Goal: Task Accomplishment & Management: Manage account settings

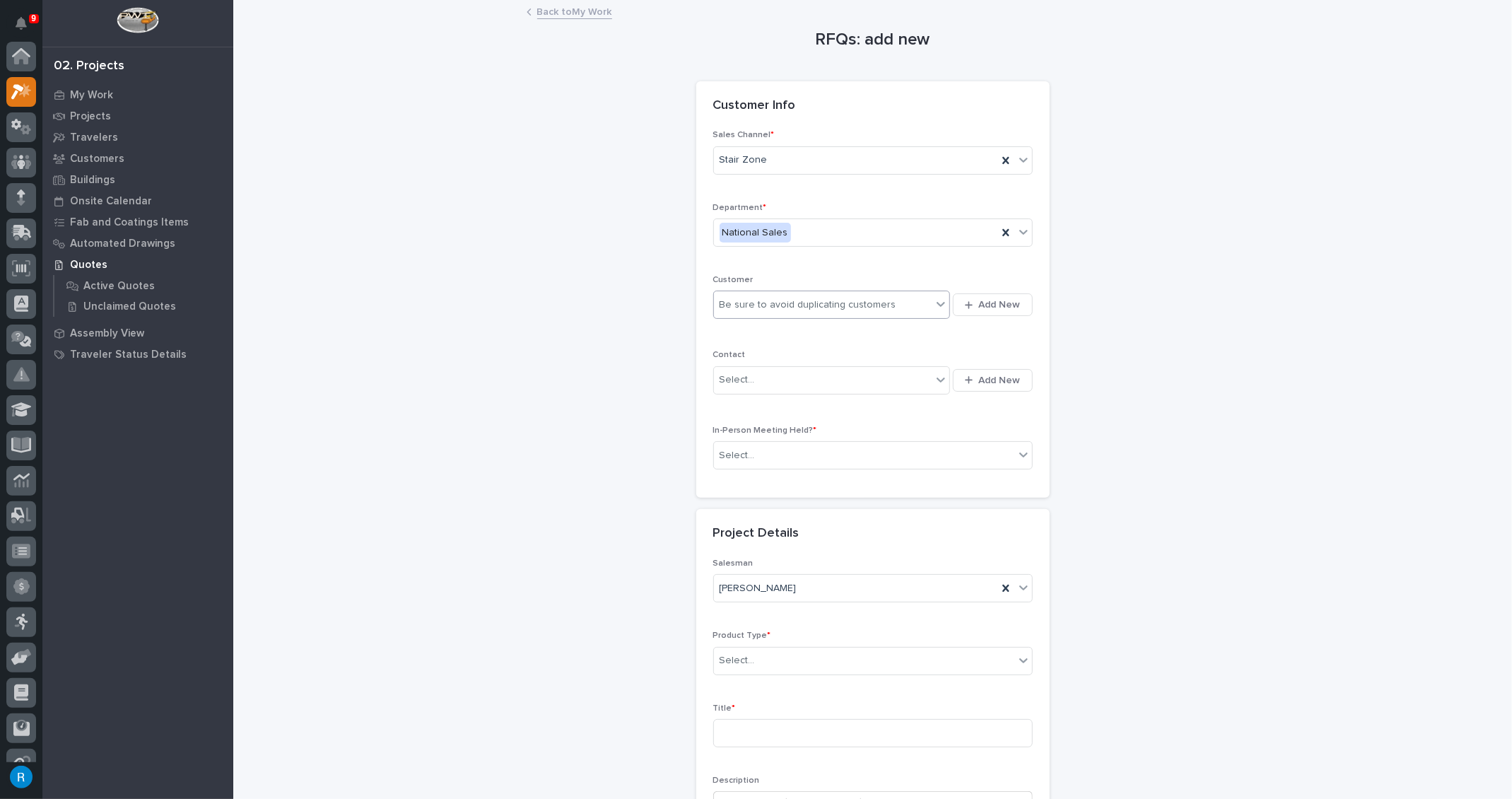
scroll to position [34, 0]
click at [903, 300] on div "Be sure to avoid duplicating customers" at bounding box center [823, 305] width 218 height 23
click at [909, 305] on div "Be sure to avoid duplicating customers" at bounding box center [823, 305] width 218 height 23
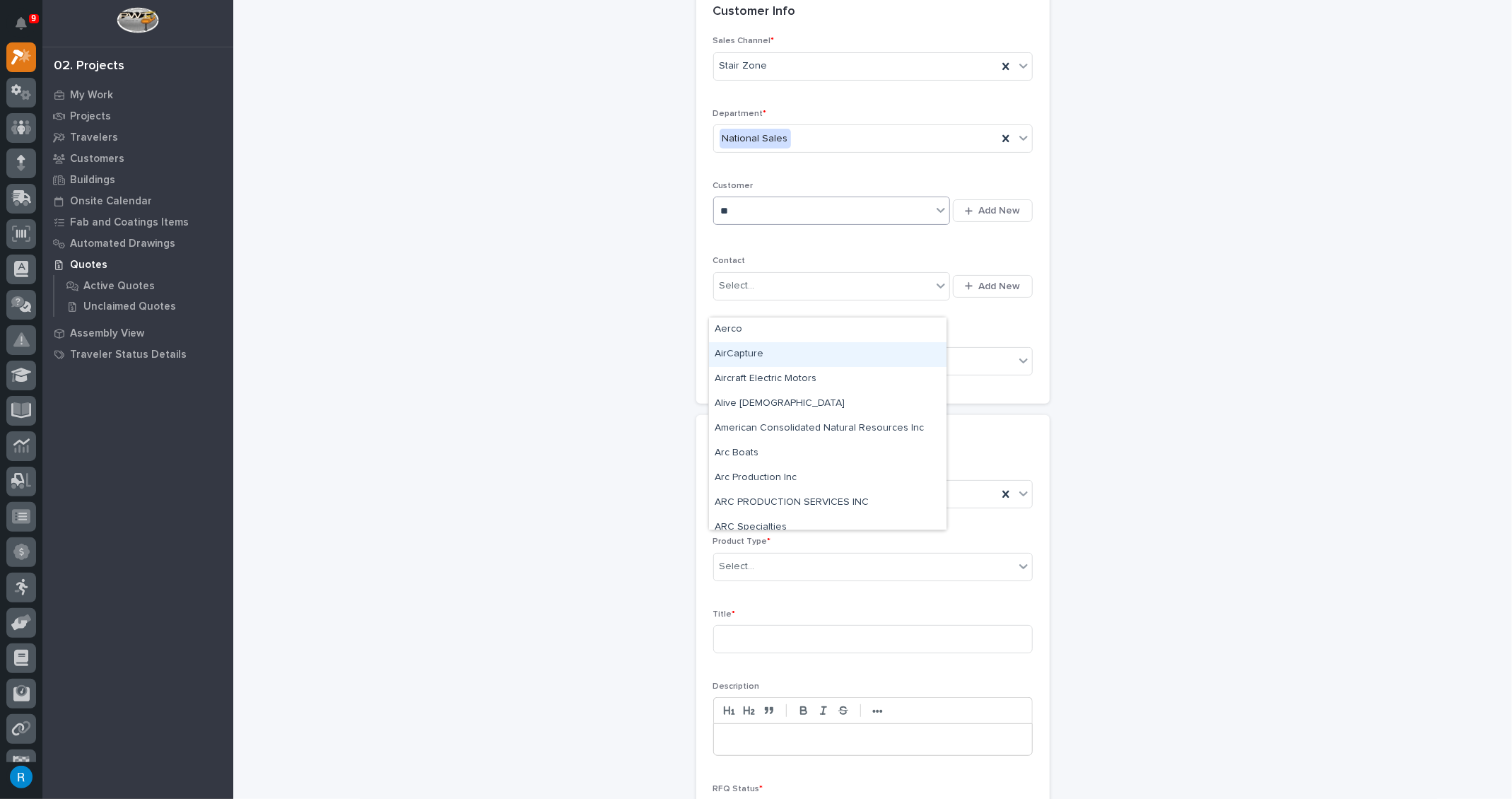
scroll to position [0, 0]
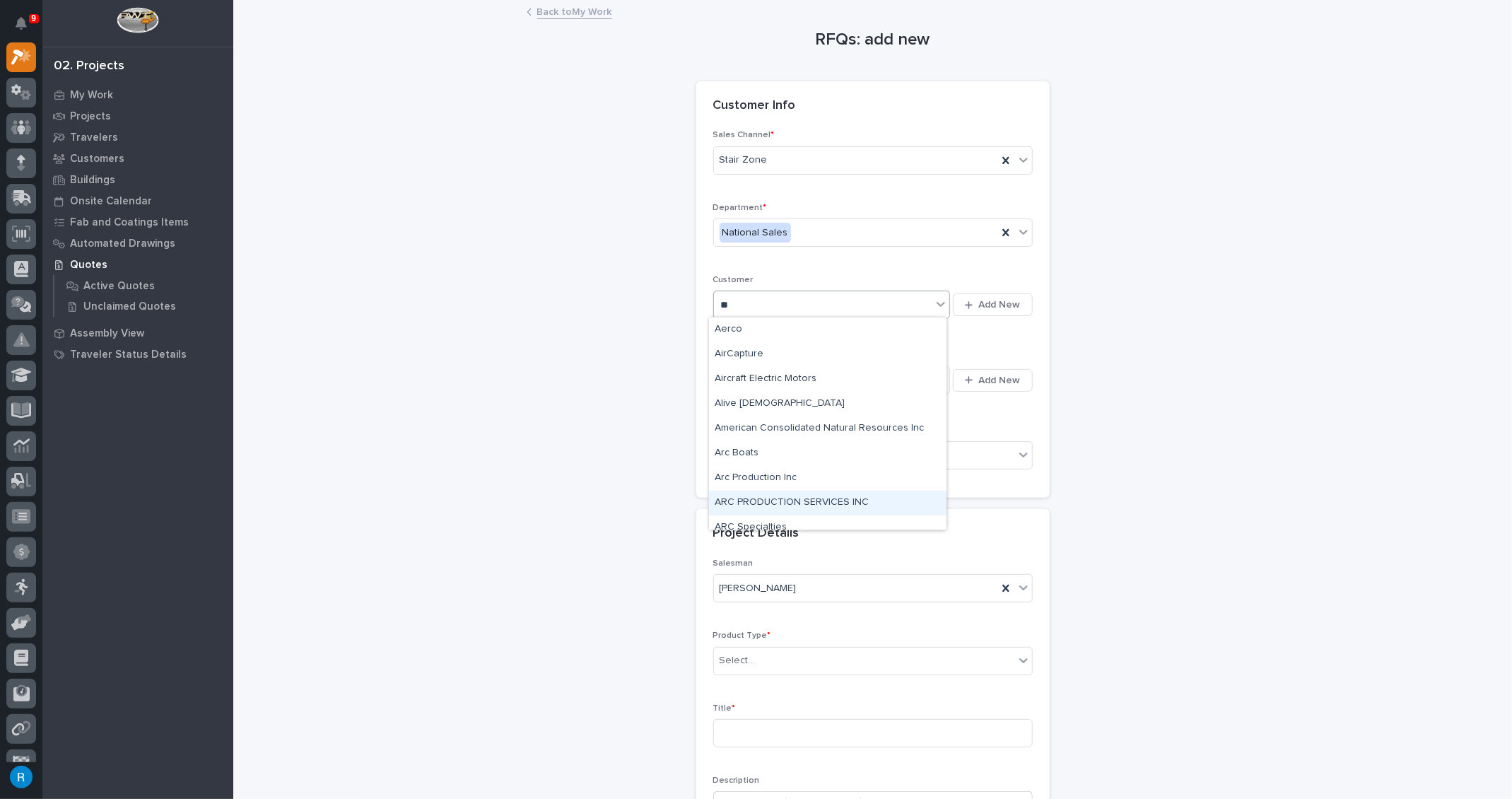
type input "**"
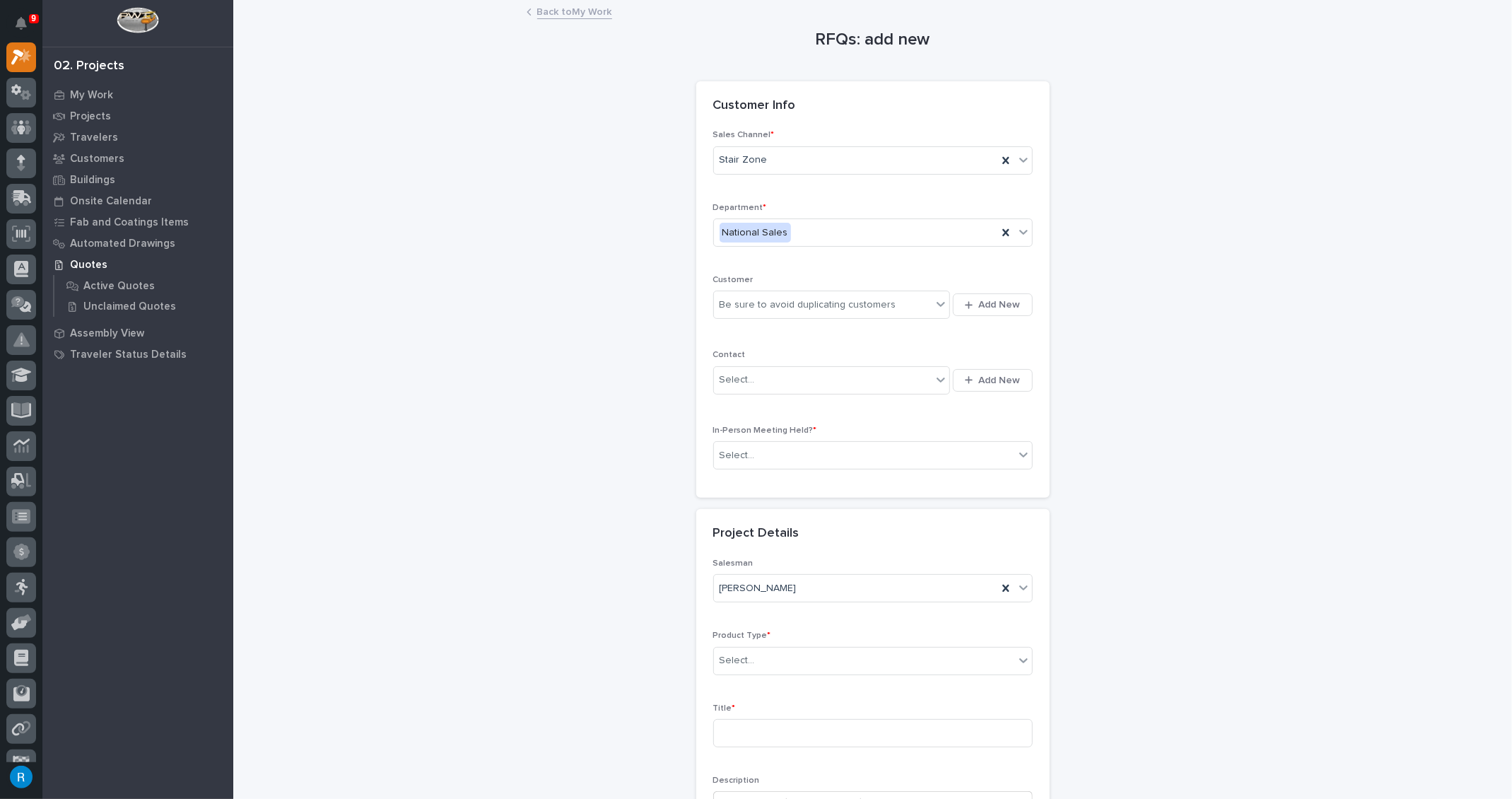
click at [1153, 484] on div "RFQs: add new Loading... Saving… Loading... Saving… Loading... Saving… Customer…" at bounding box center [872, 492] width 1251 height 983
click at [907, 308] on div "Be sure to avoid duplicating customers" at bounding box center [823, 305] width 218 height 23
type input "**********"
click at [789, 332] on div "[PERSON_NAME] & Son Inc" at bounding box center [827, 330] width 238 height 24
click at [894, 383] on div "Select..." at bounding box center [823, 380] width 218 height 23
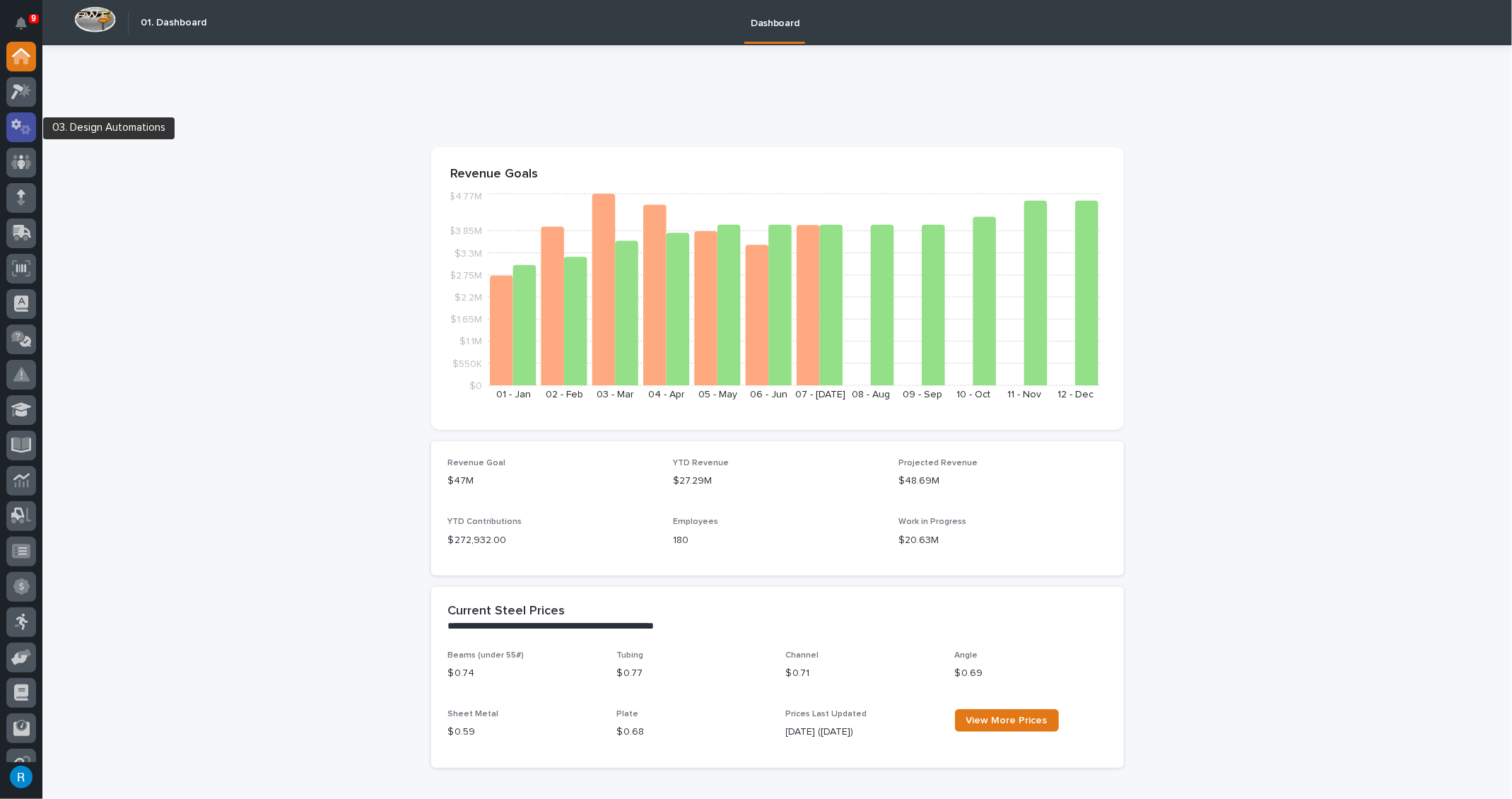
click at [17, 123] on icon at bounding box center [22, 126] width 21 height 17
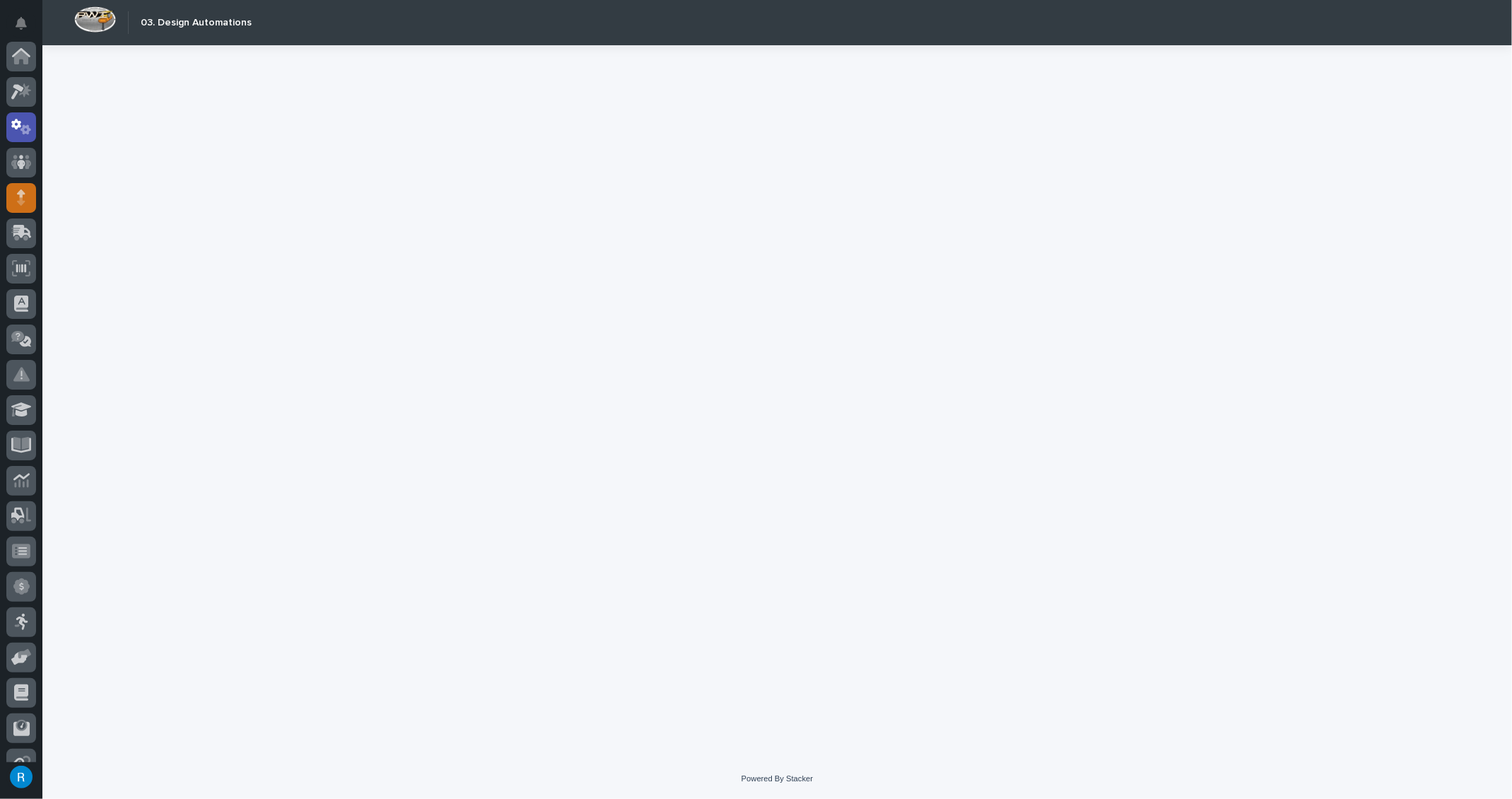
scroll to position [70, 0]
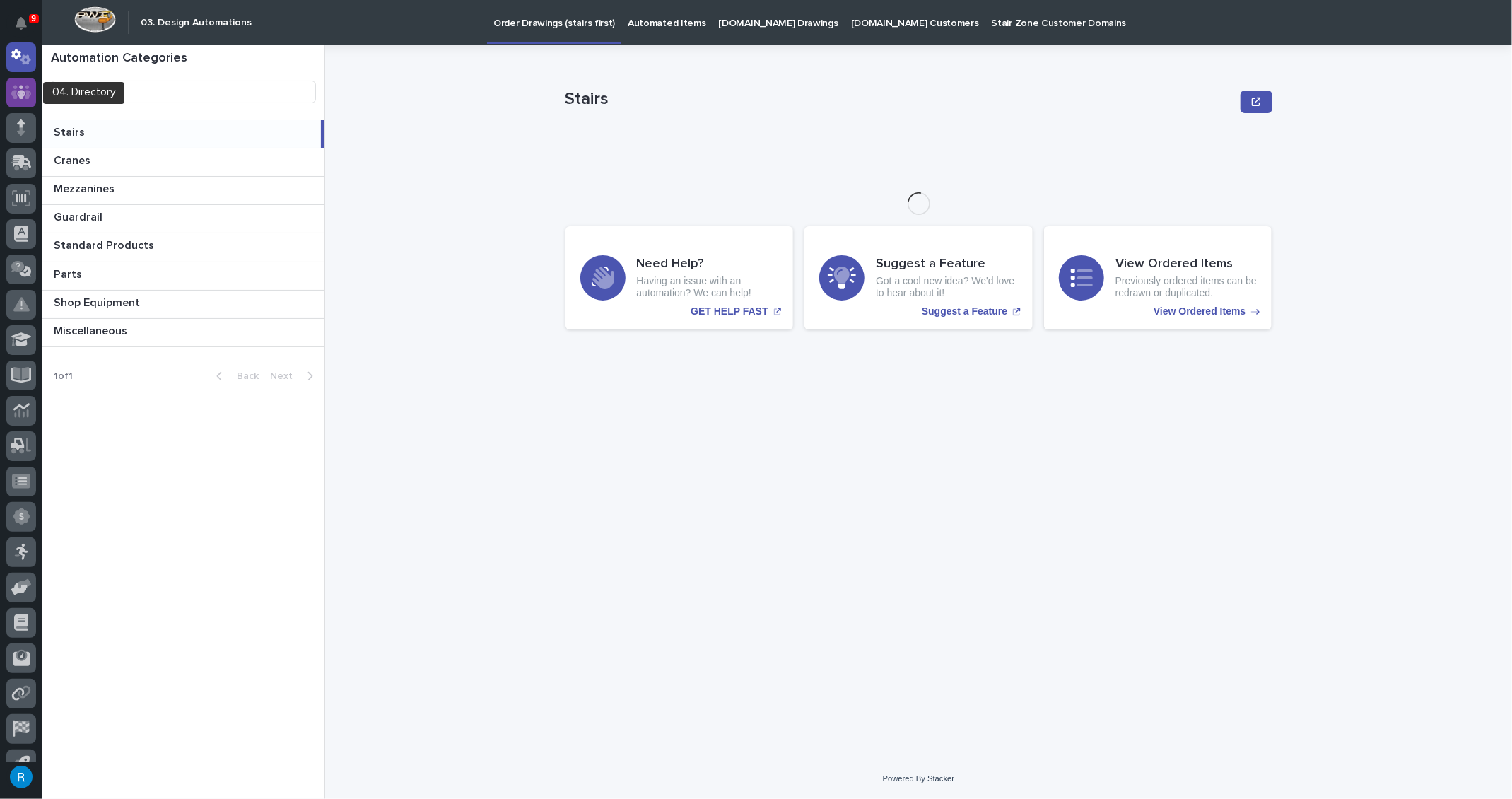
click at [13, 85] on icon at bounding box center [22, 92] width 21 height 17
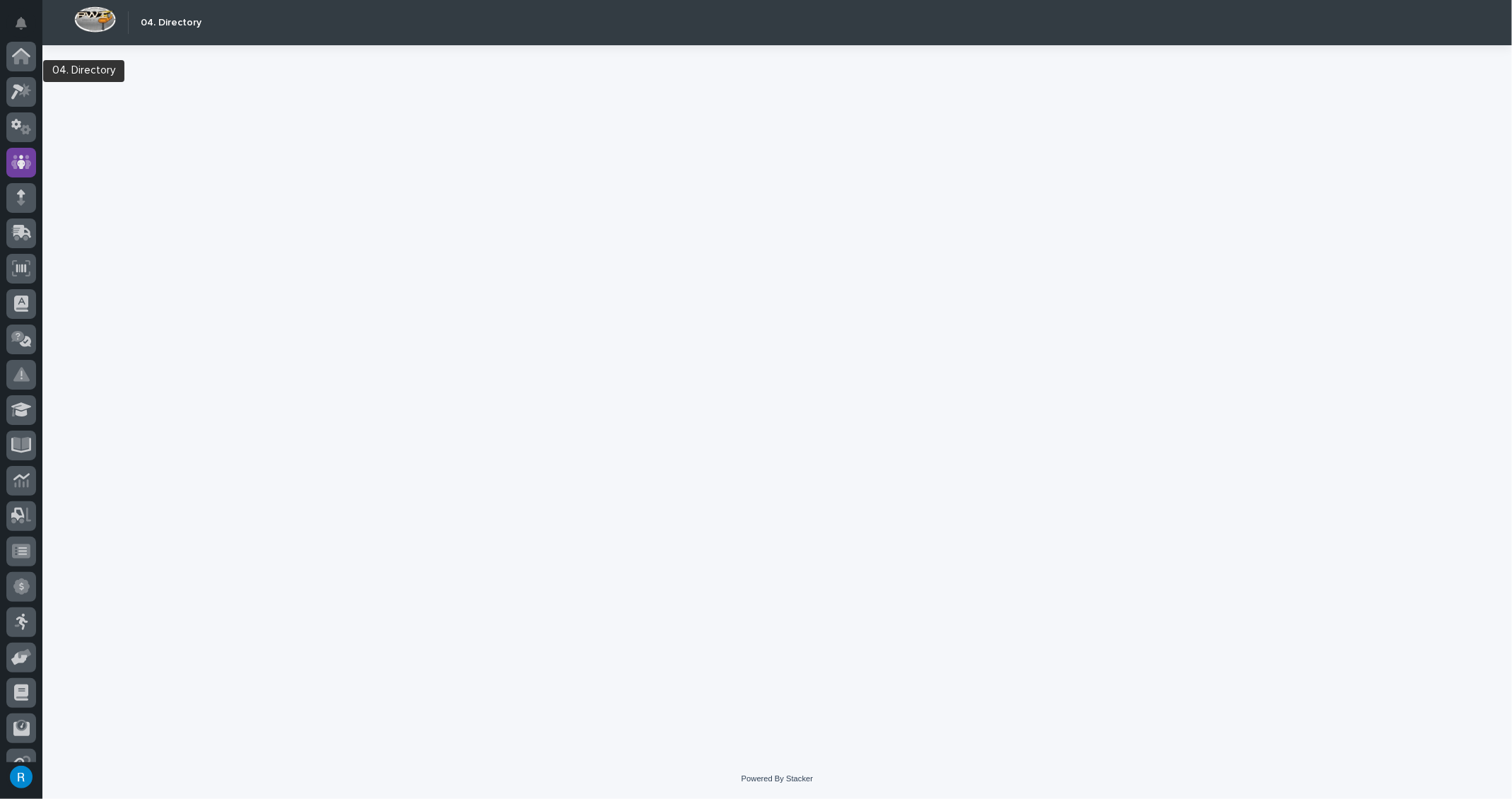
scroll to position [92, 0]
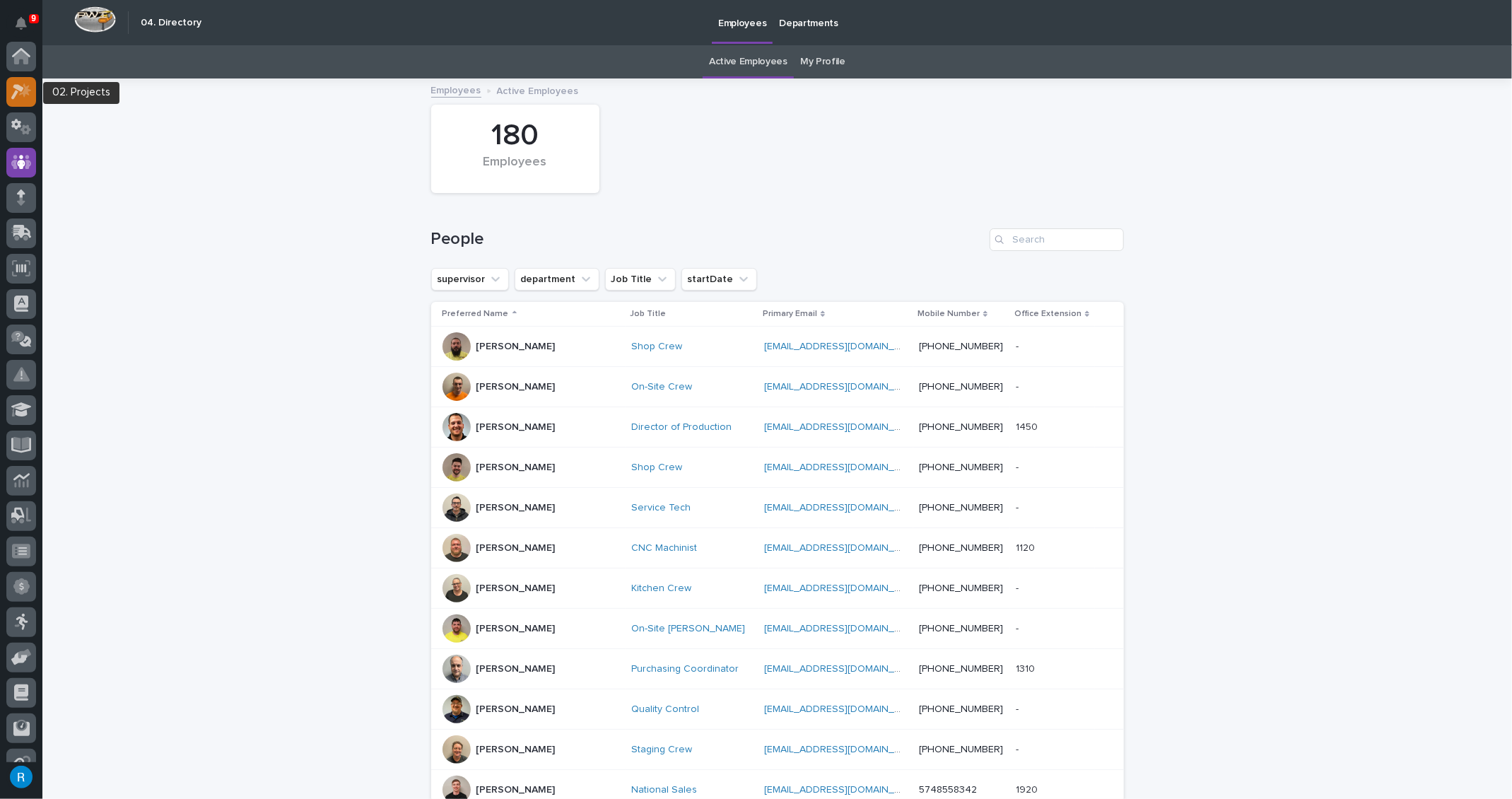
click at [23, 89] on icon at bounding box center [22, 91] width 21 height 17
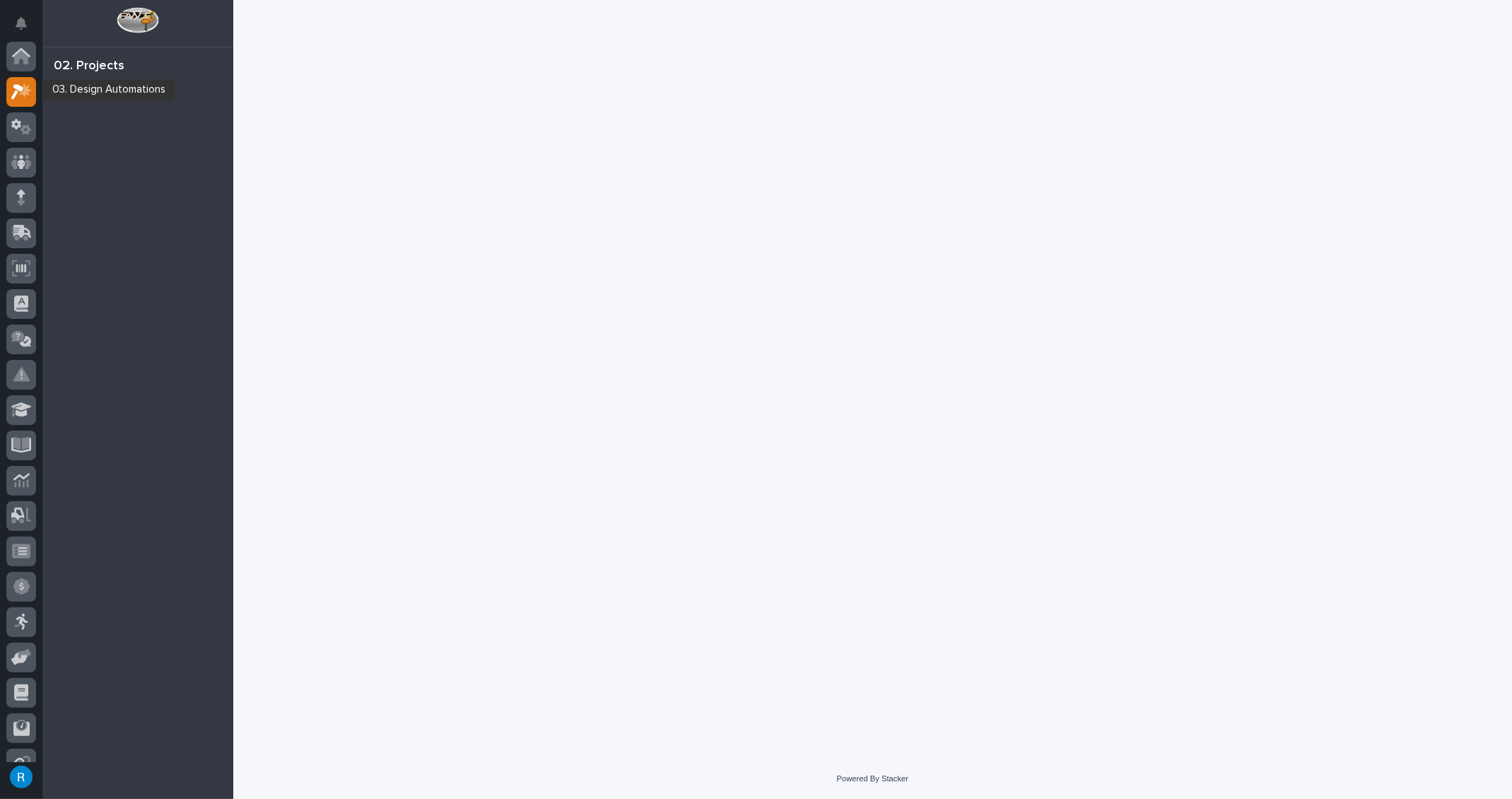
scroll to position [34, 0]
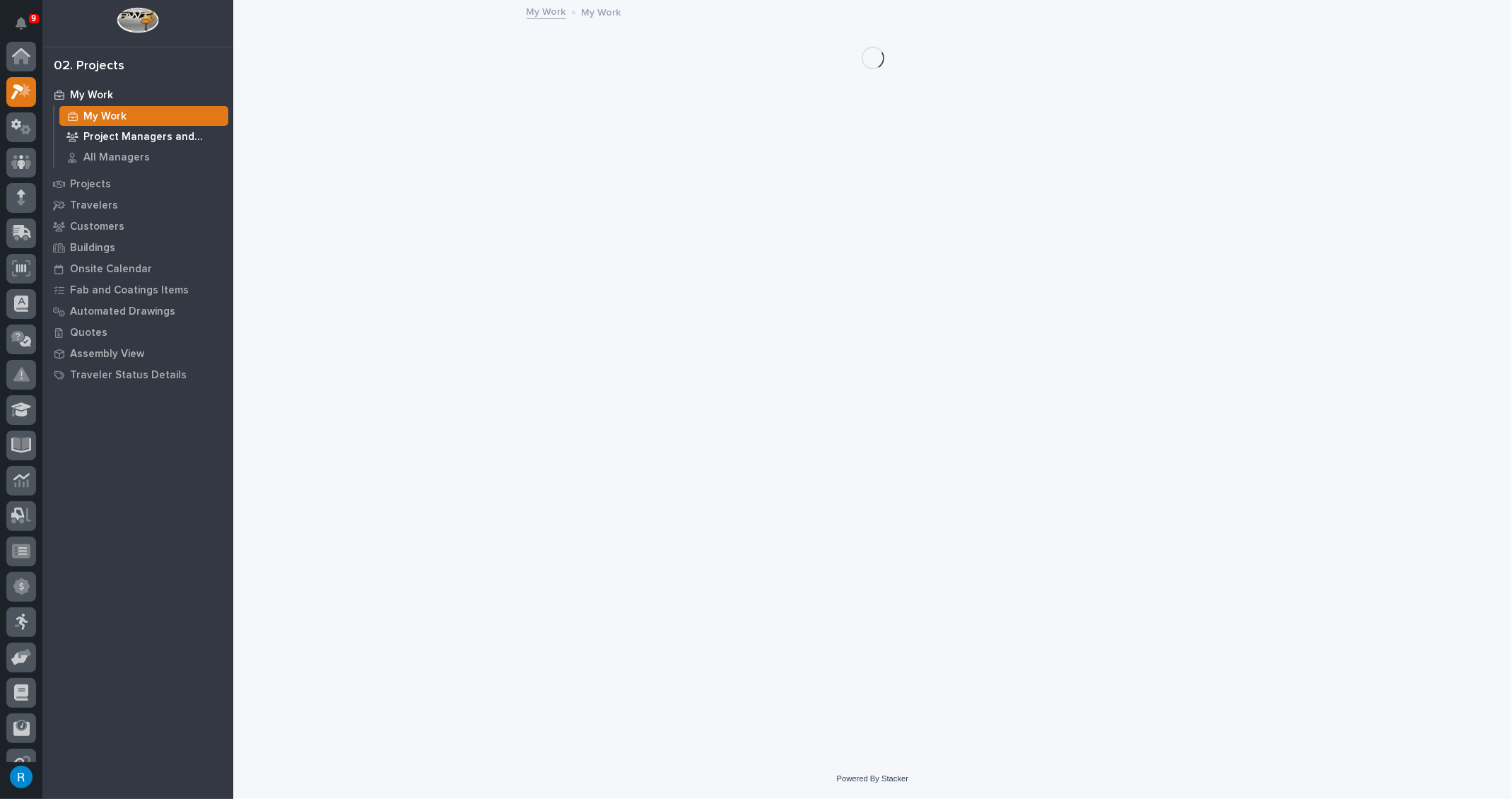
scroll to position [34, 0]
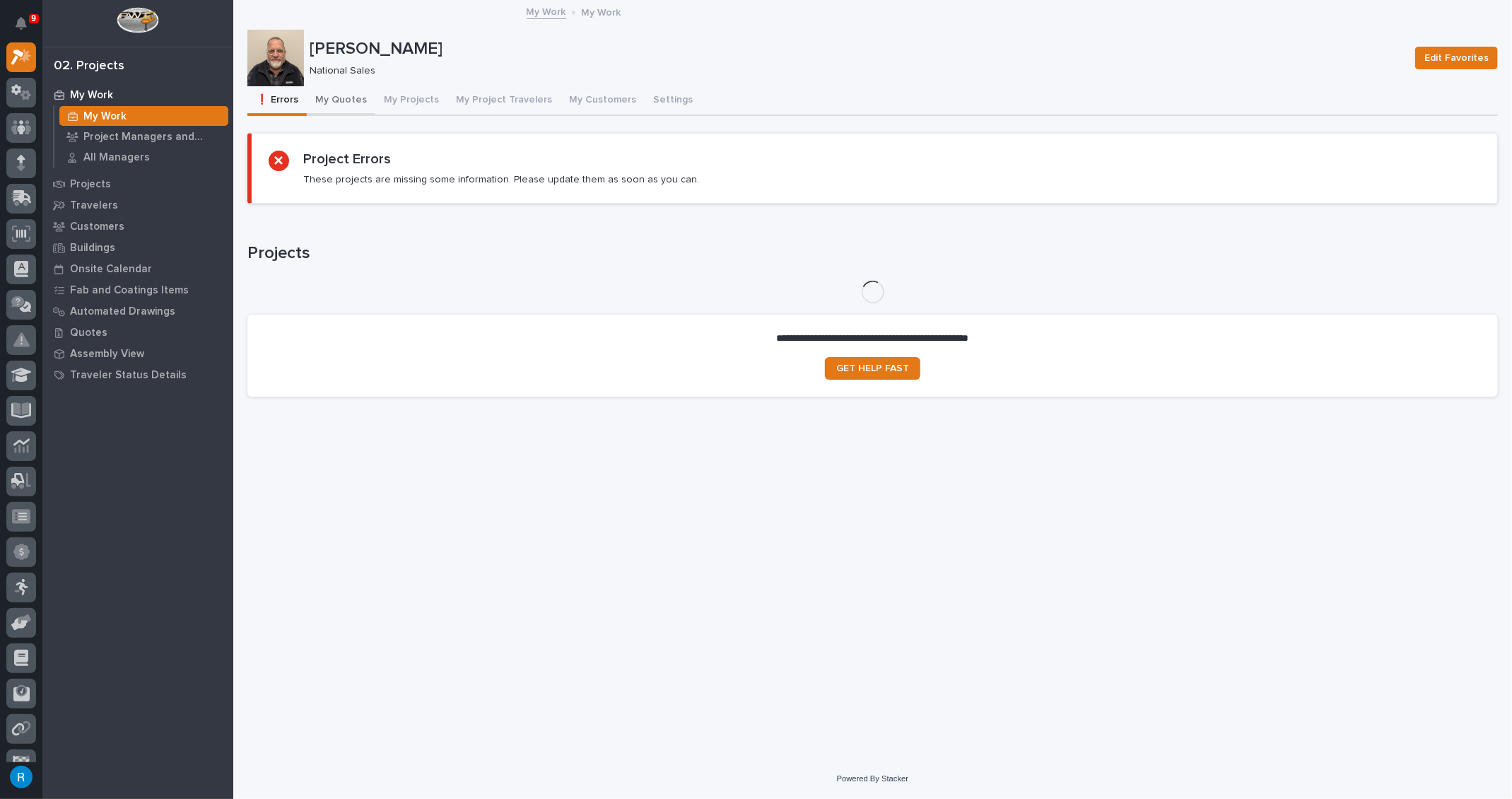
click at [334, 98] on button "My Quotes" at bounding box center [341, 101] width 68 height 29
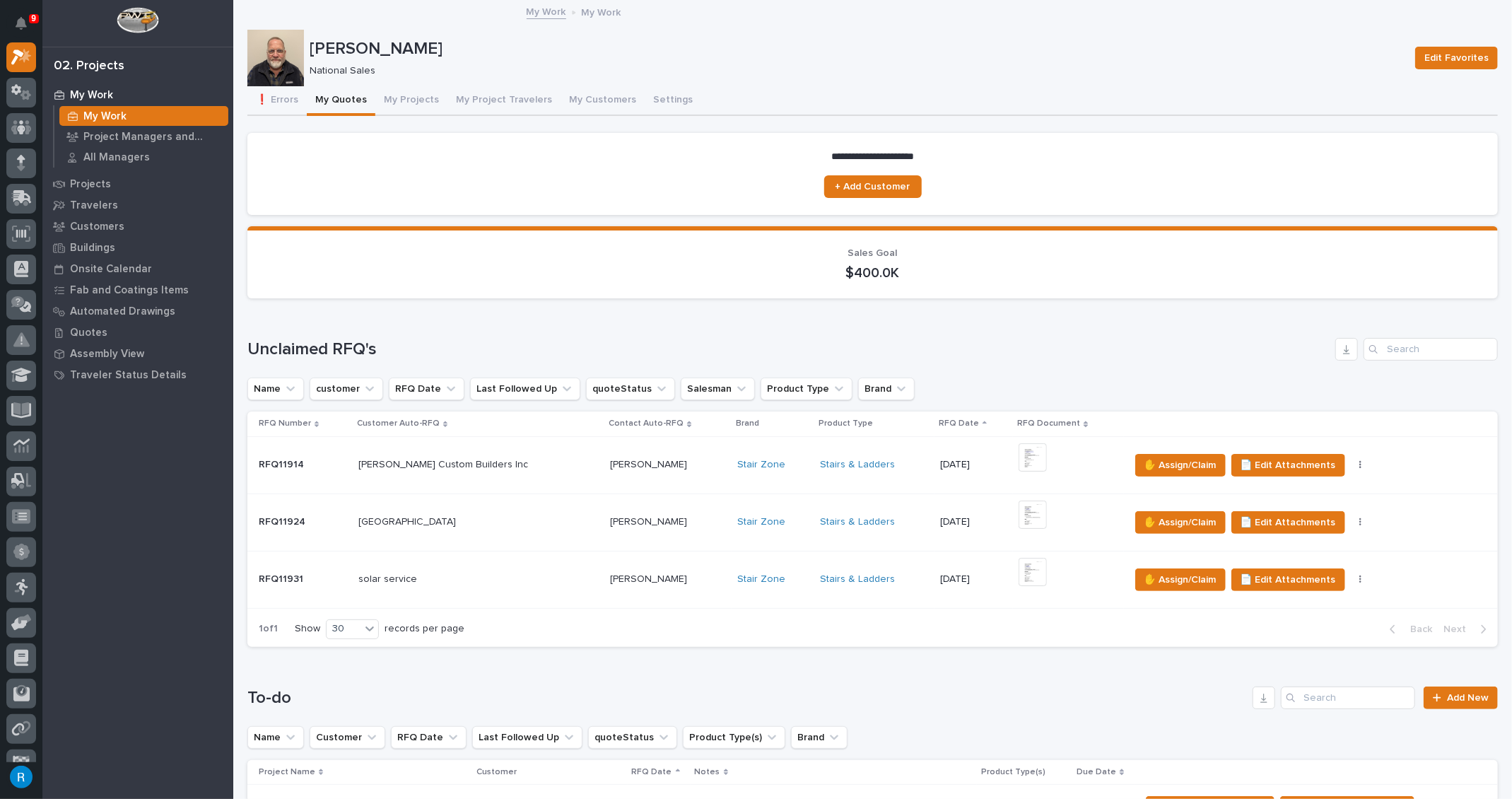
scroll to position [963, 0]
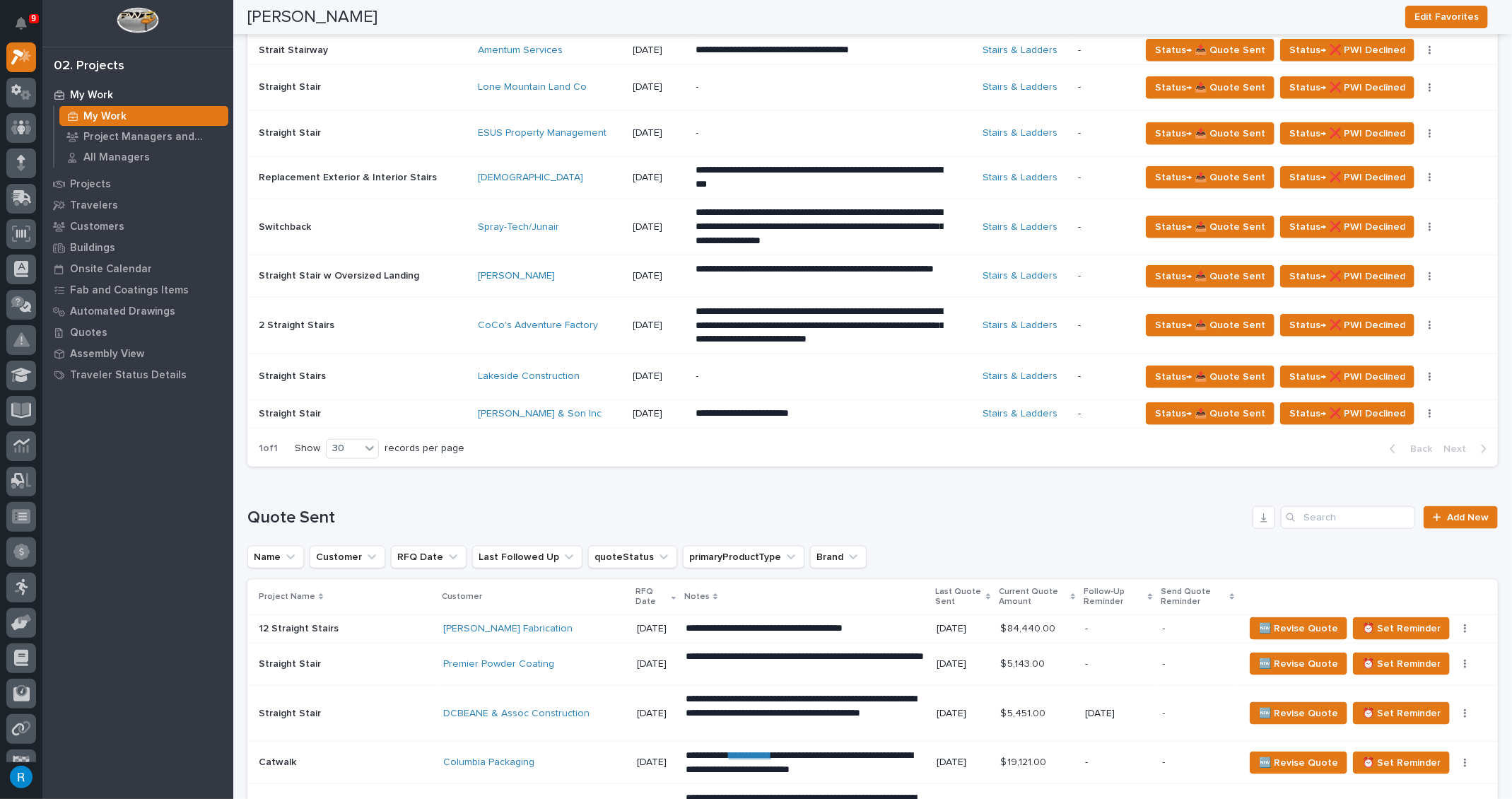
click at [386, 408] on p at bounding box center [363, 414] width 207 height 12
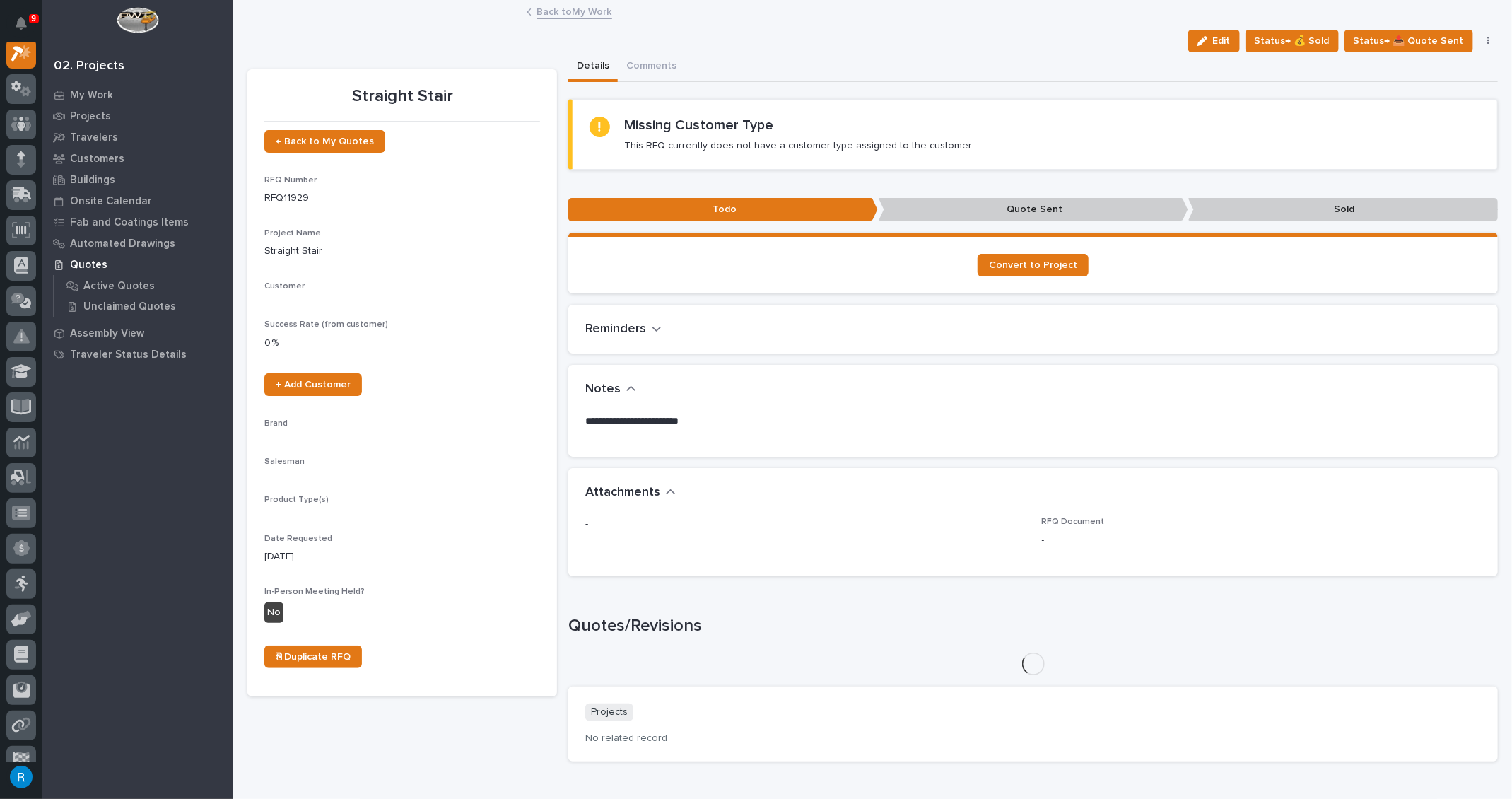
scroll to position [34, 0]
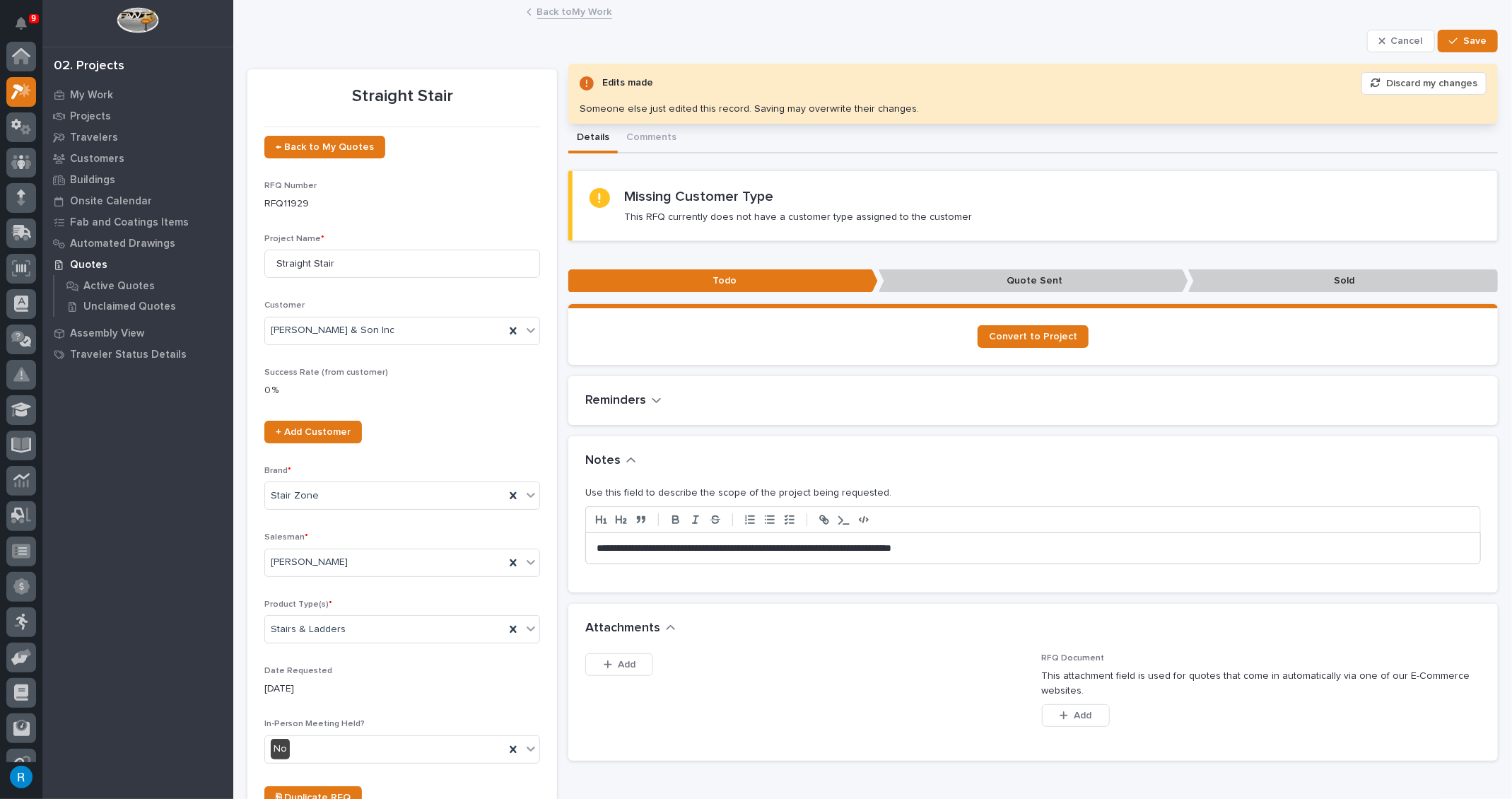
scroll to position [34, 0]
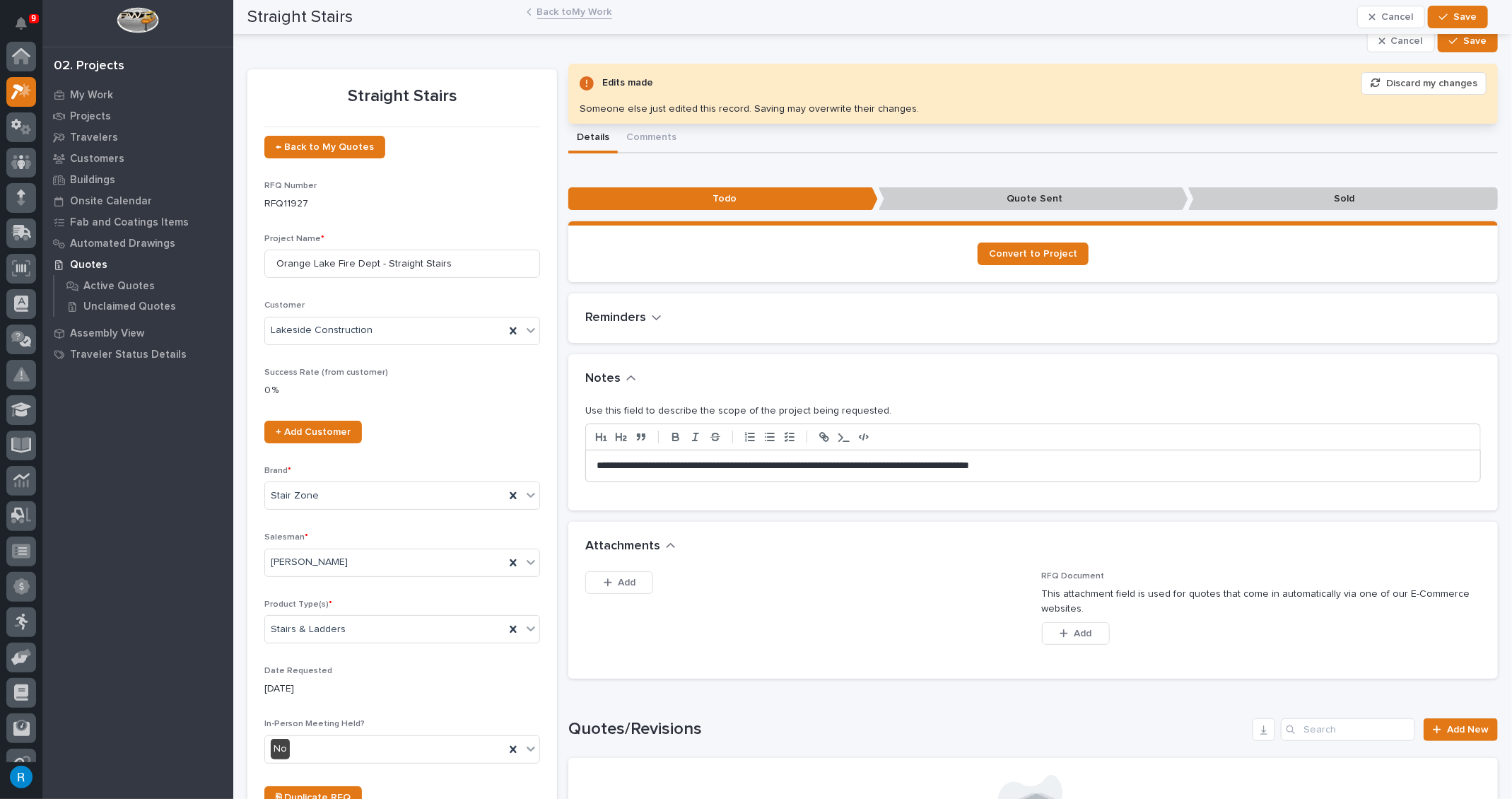
scroll to position [34, 0]
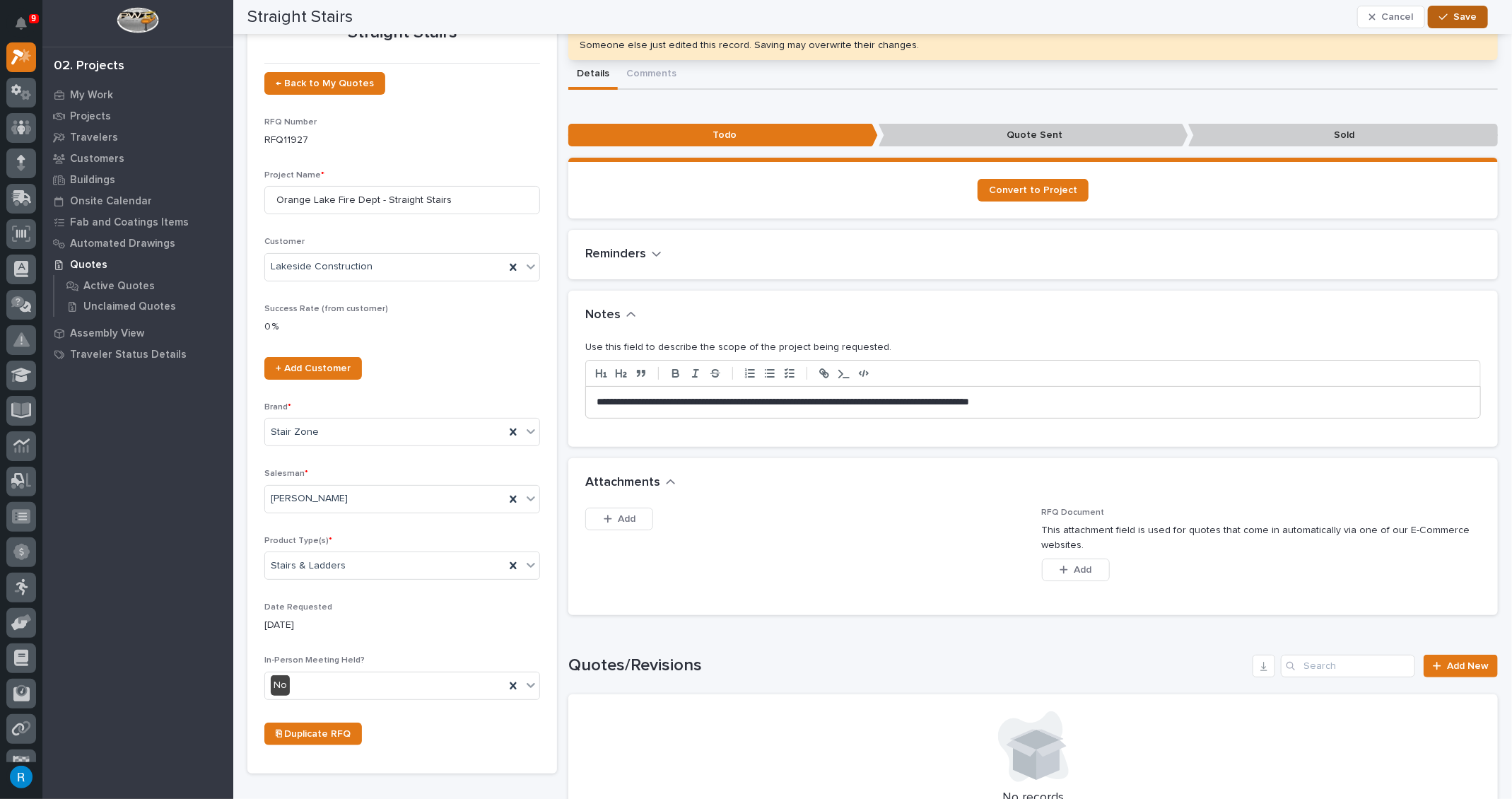
click at [1463, 19] on span "Save" at bounding box center [1465, 17] width 23 height 13
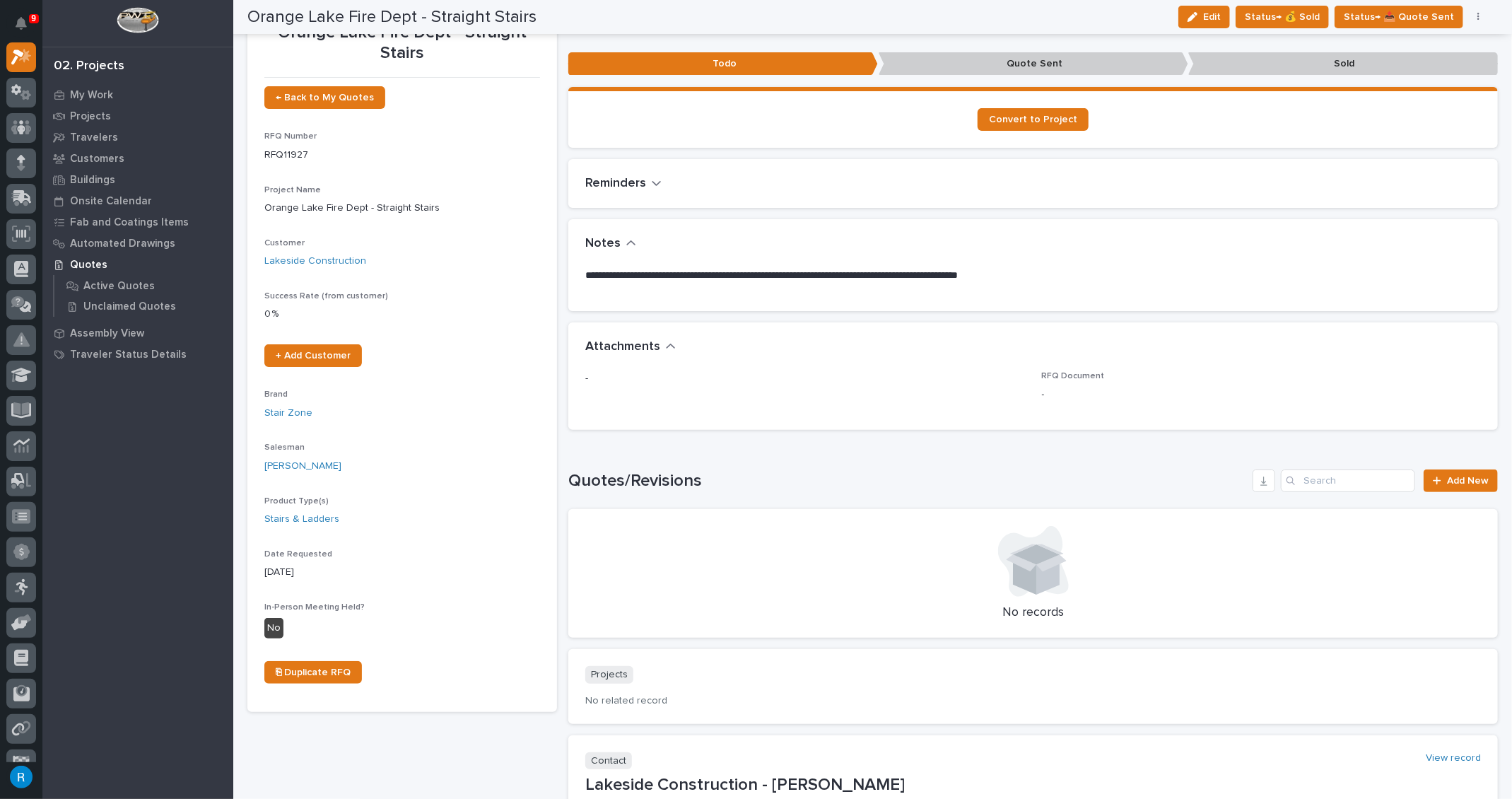
scroll to position [0, 0]
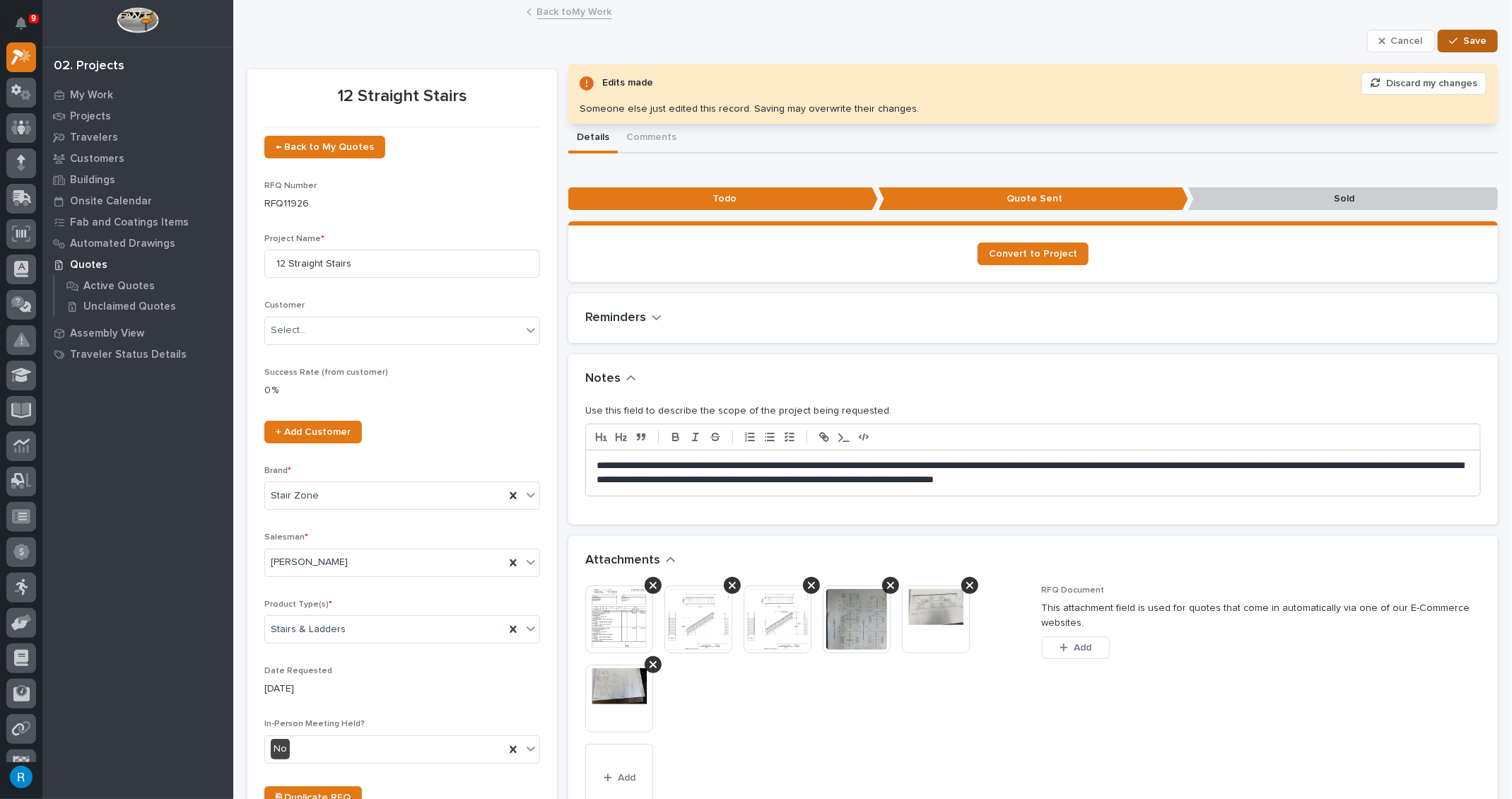
click at [1463, 38] on span "Save" at bounding box center [1475, 40] width 23 height 13
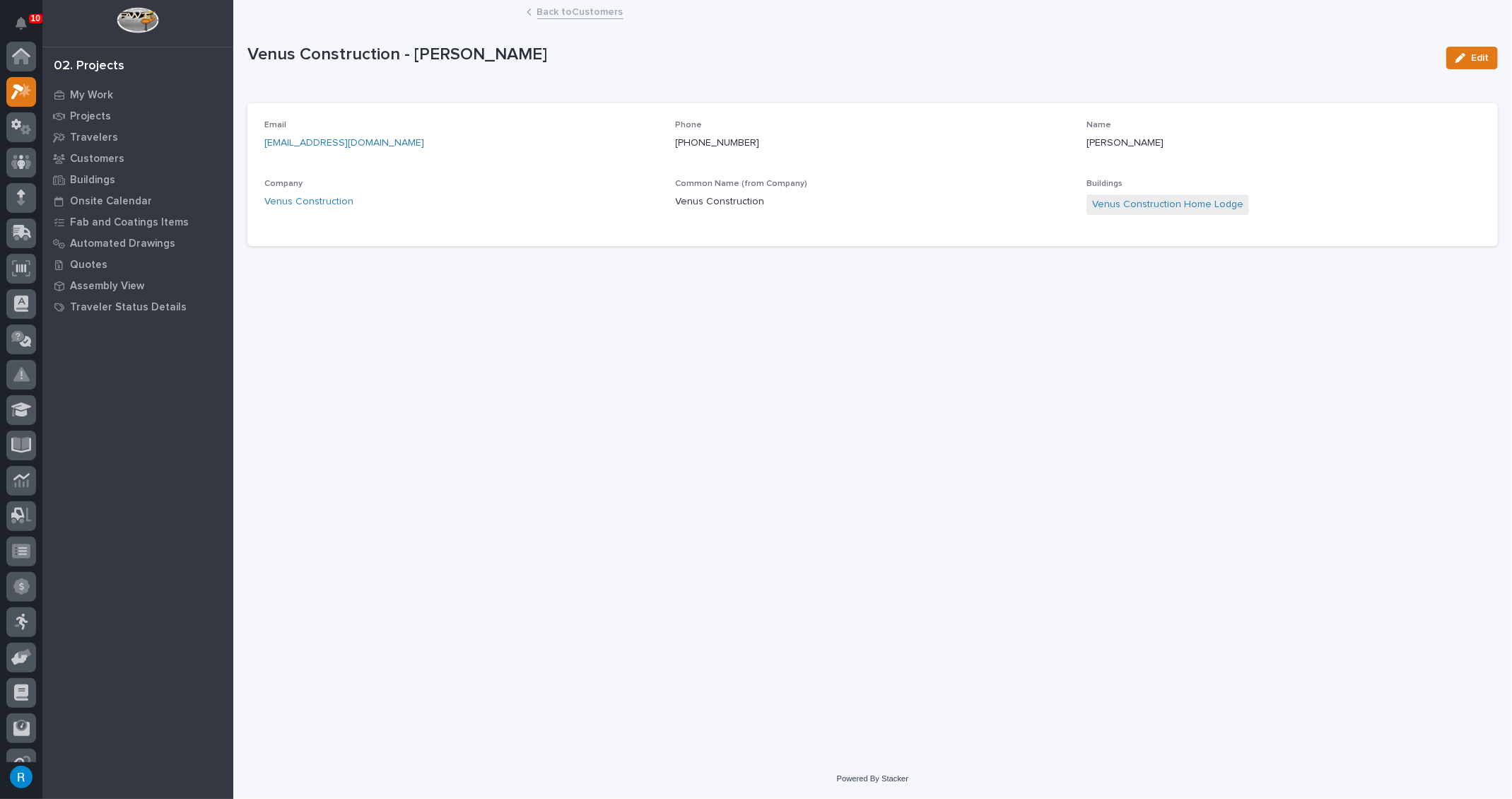
scroll to position [34, 0]
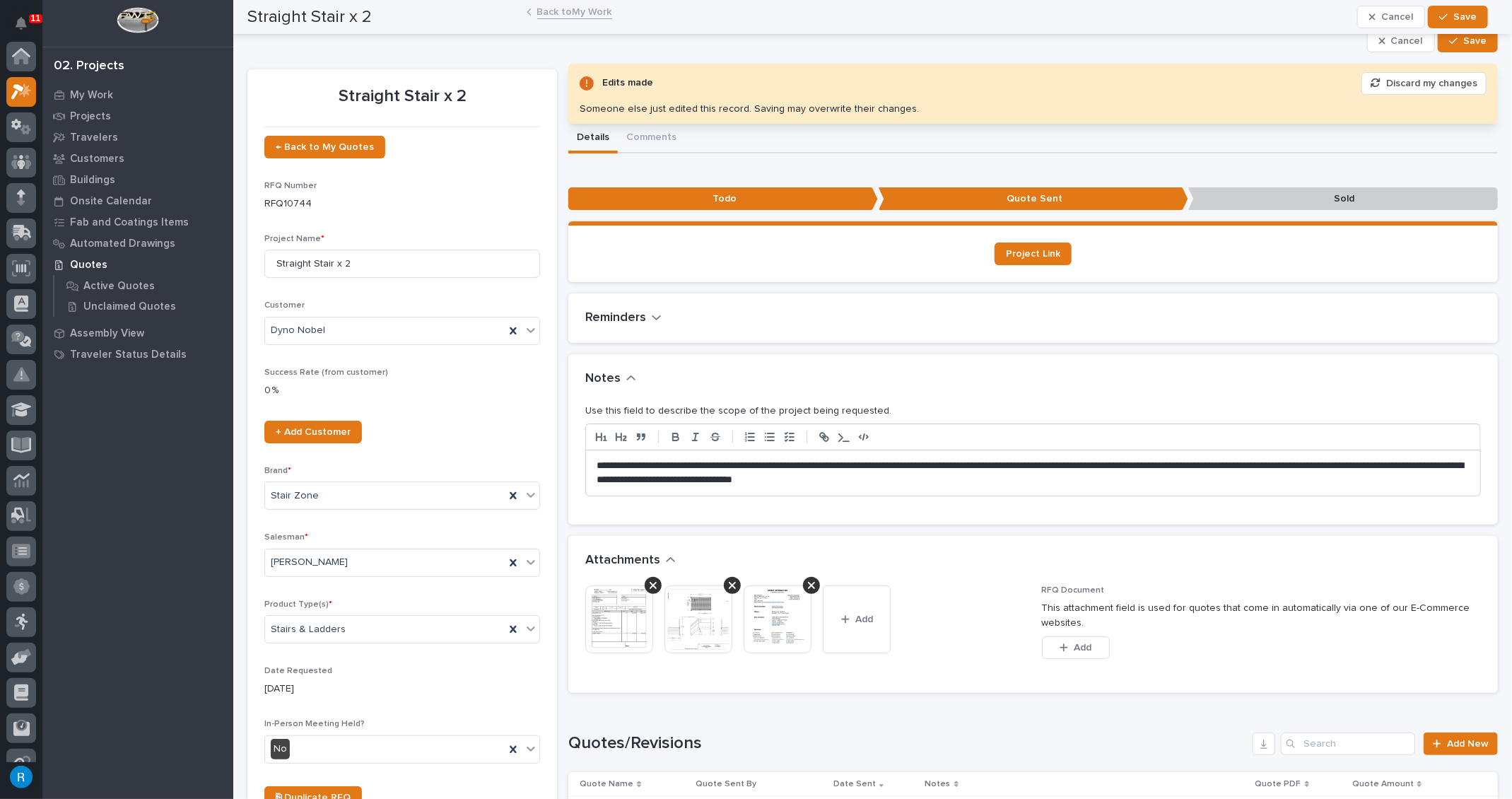
scroll to position [34, 0]
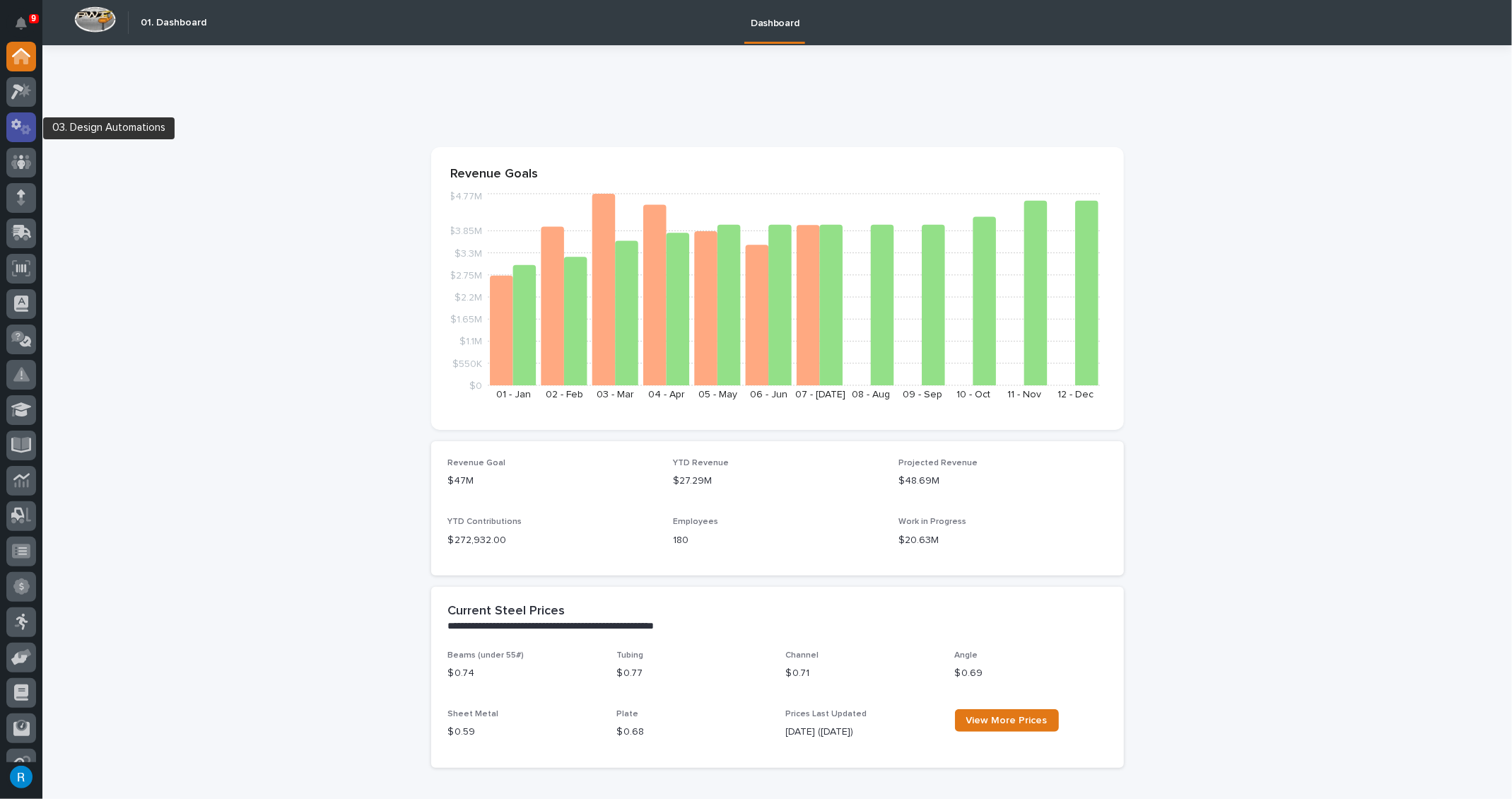
click at [20, 129] on icon at bounding box center [22, 126] width 21 height 17
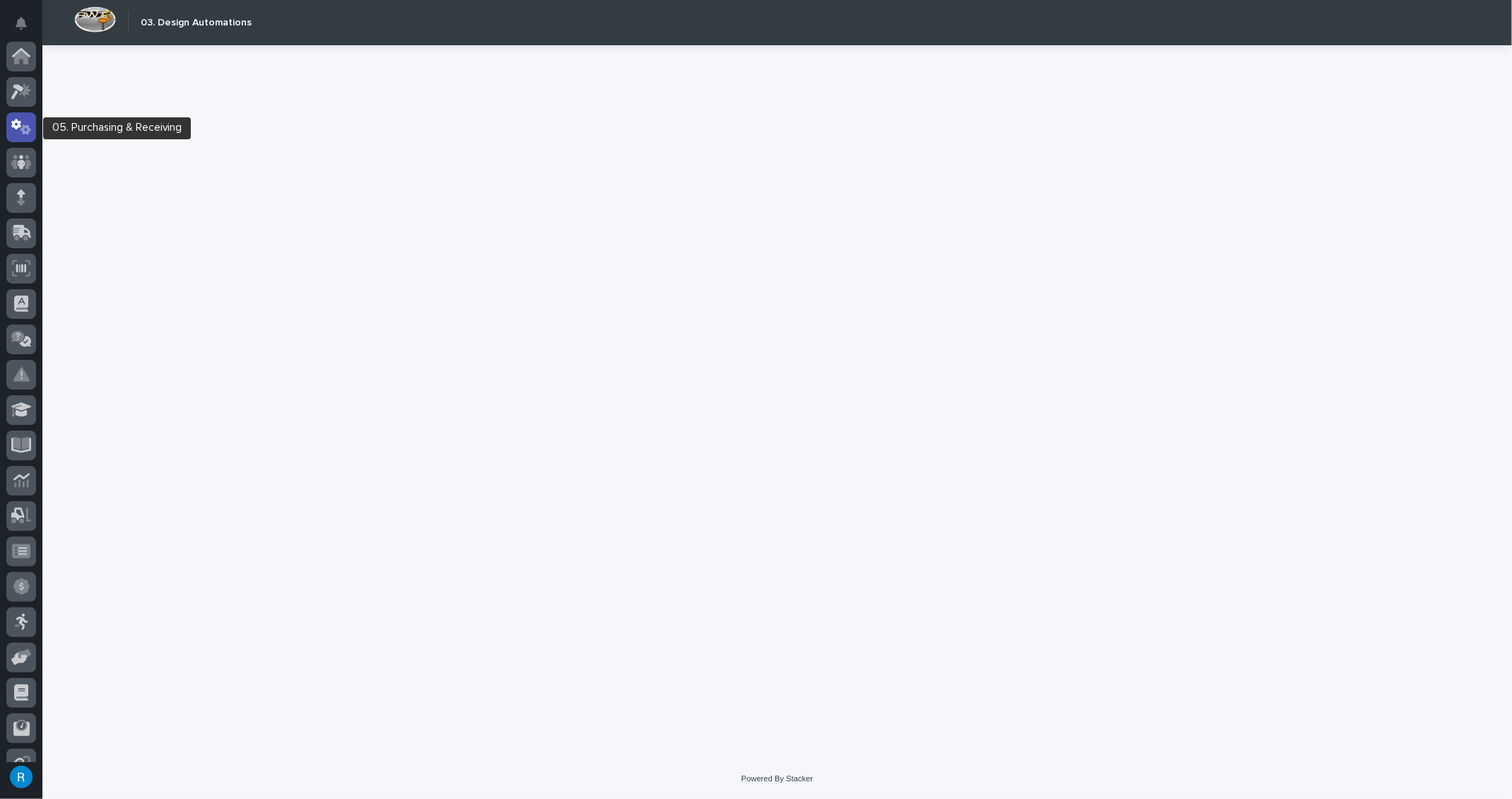
scroll to position [70, 0]
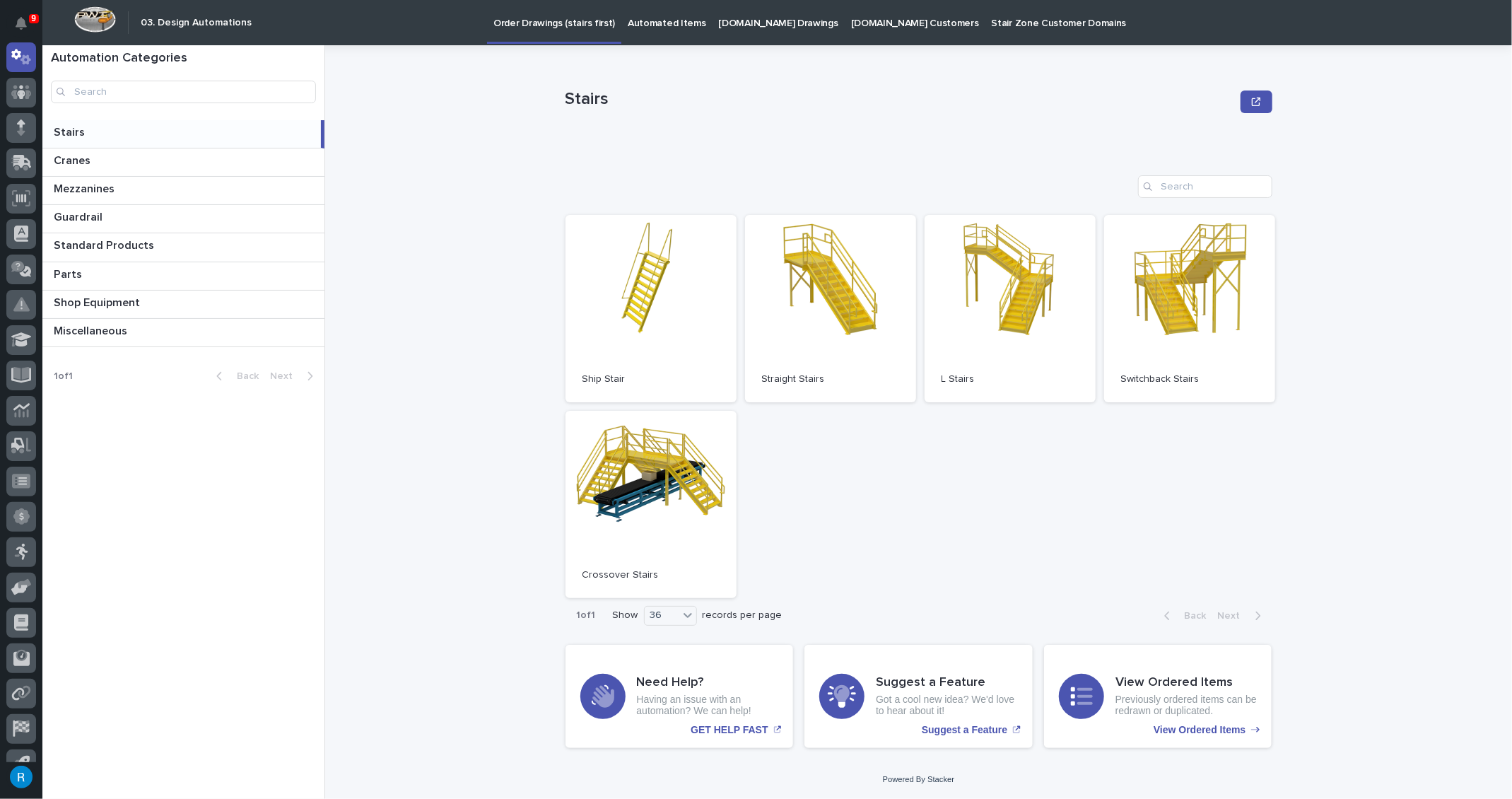
click at [539, 20] on p "Order Drawings (stairs first)" at bounding box center [554, 15] width 121 height 29
click at [523, 21] on p "Order Drawings (stairs first)" at bounding box center [554, 15] width 121 height 29
click at [836, 315] on link "Open" at bounding box center [830, 309] width 171 height 188
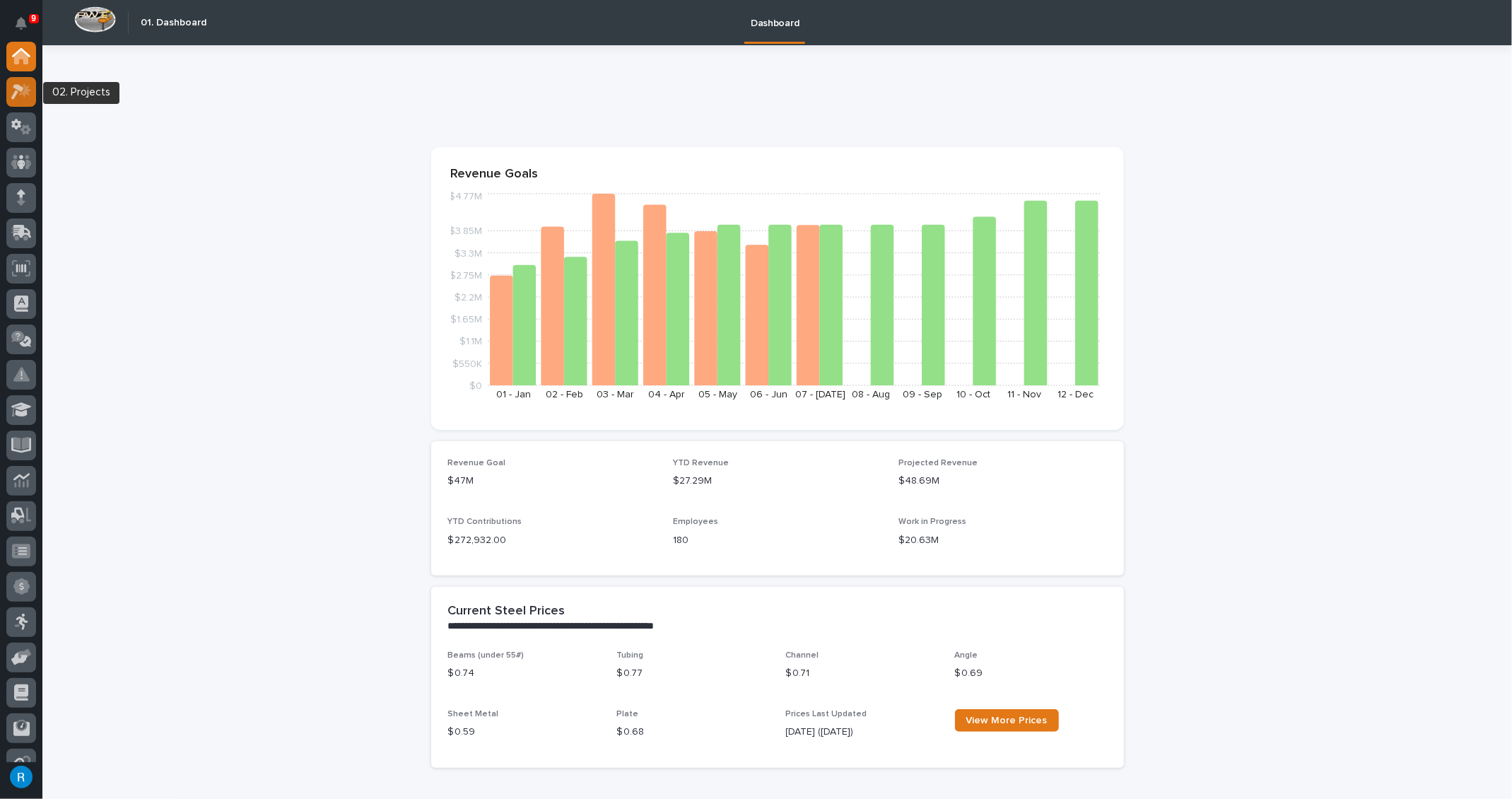
click at [24, 95] on icon at bounding box center [25, 90] width 12 height 14
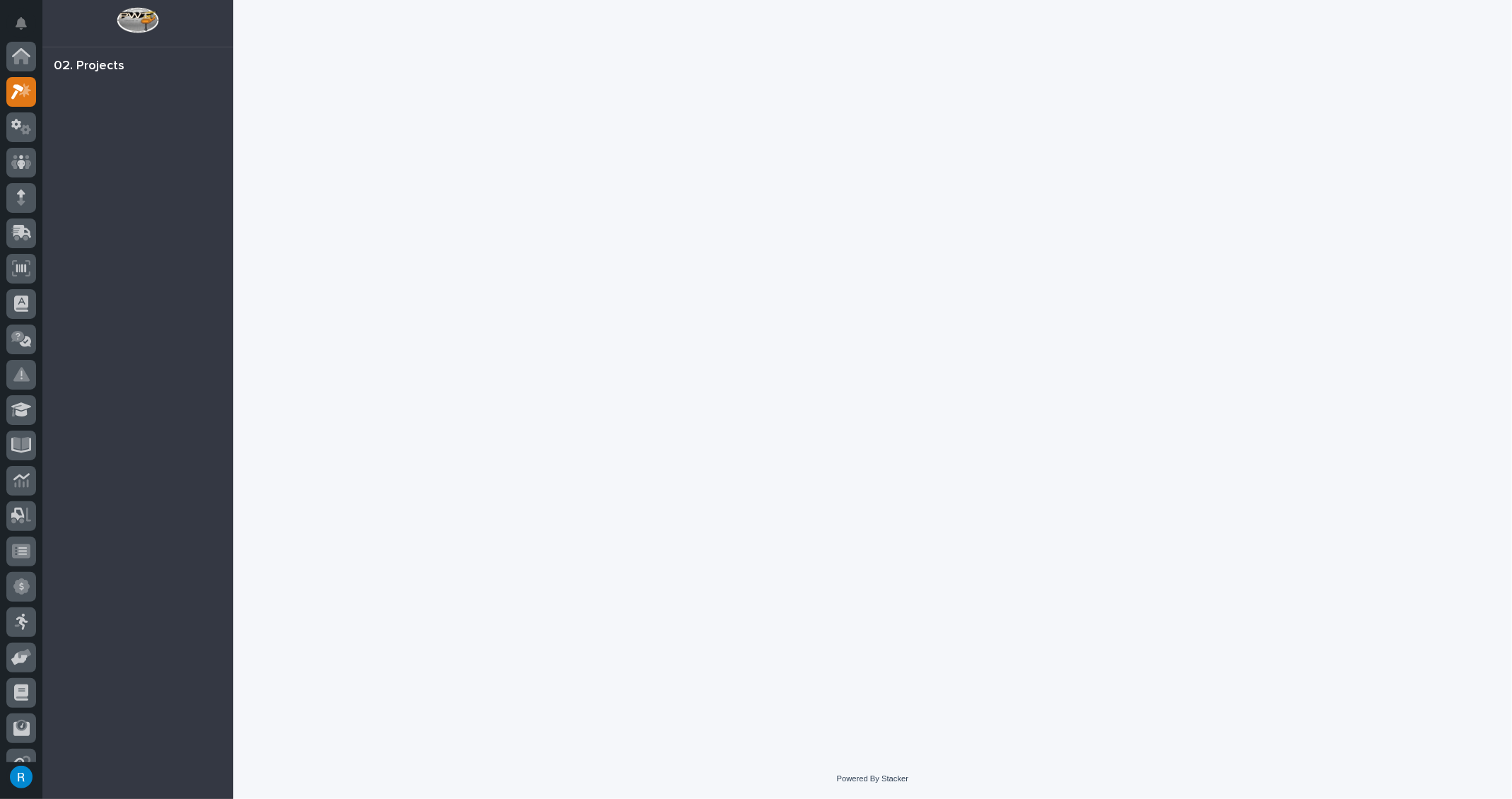
scroll to position [34, 0]
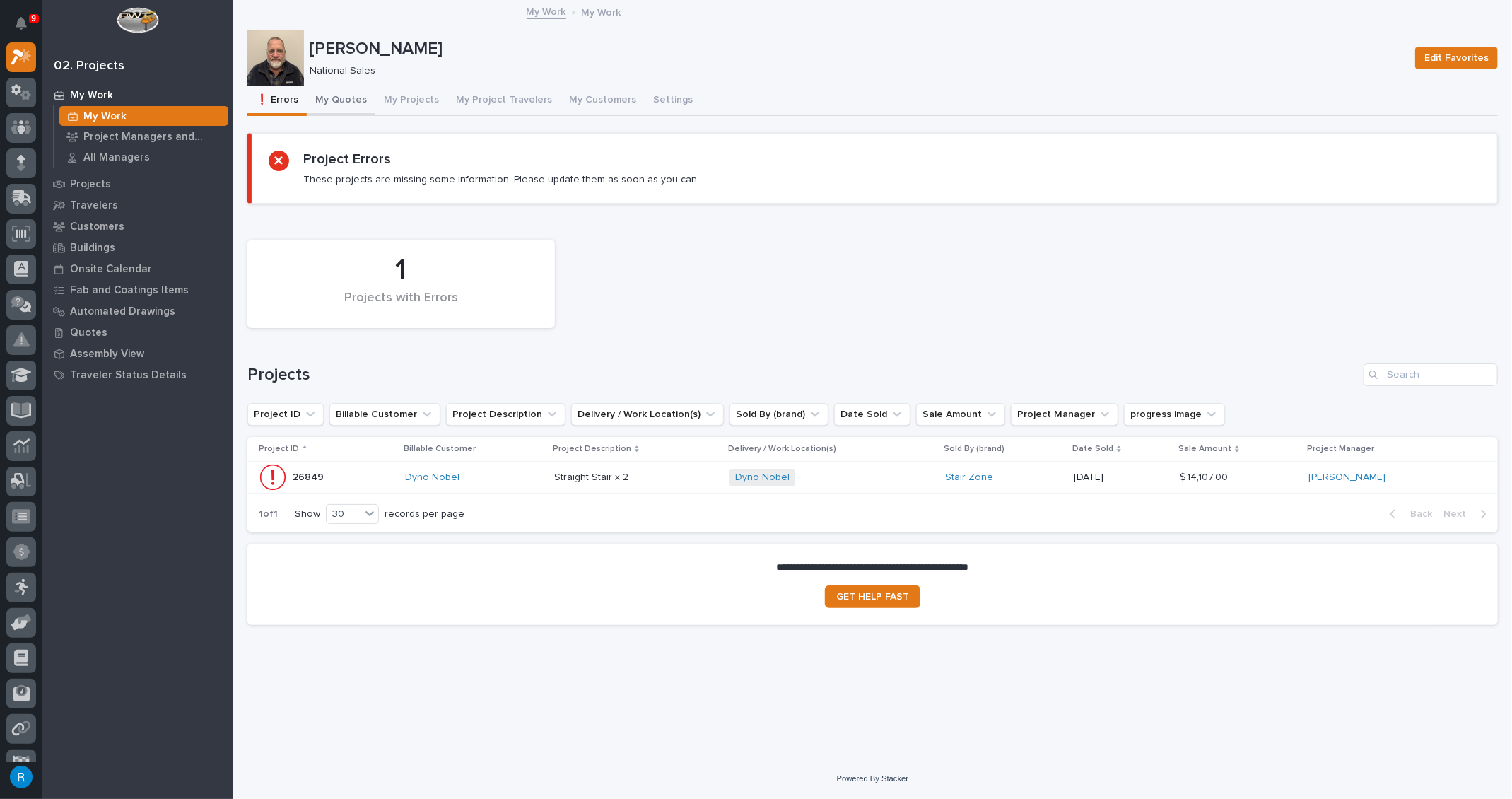
click at [345, 98] on button "My Quotes" at bounding box center [341, 101] width 68 height 29
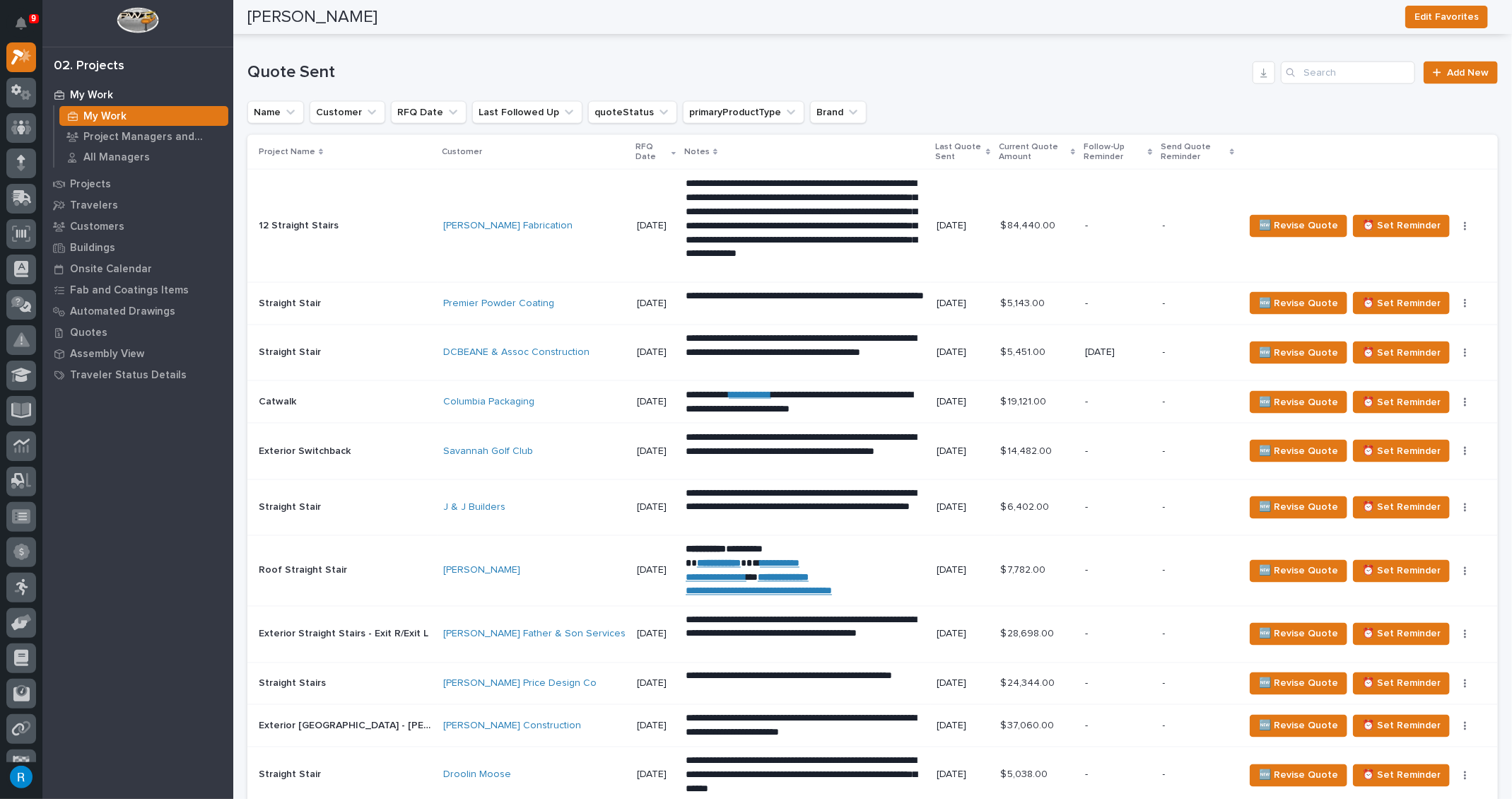
scroll to position [1413, 0]
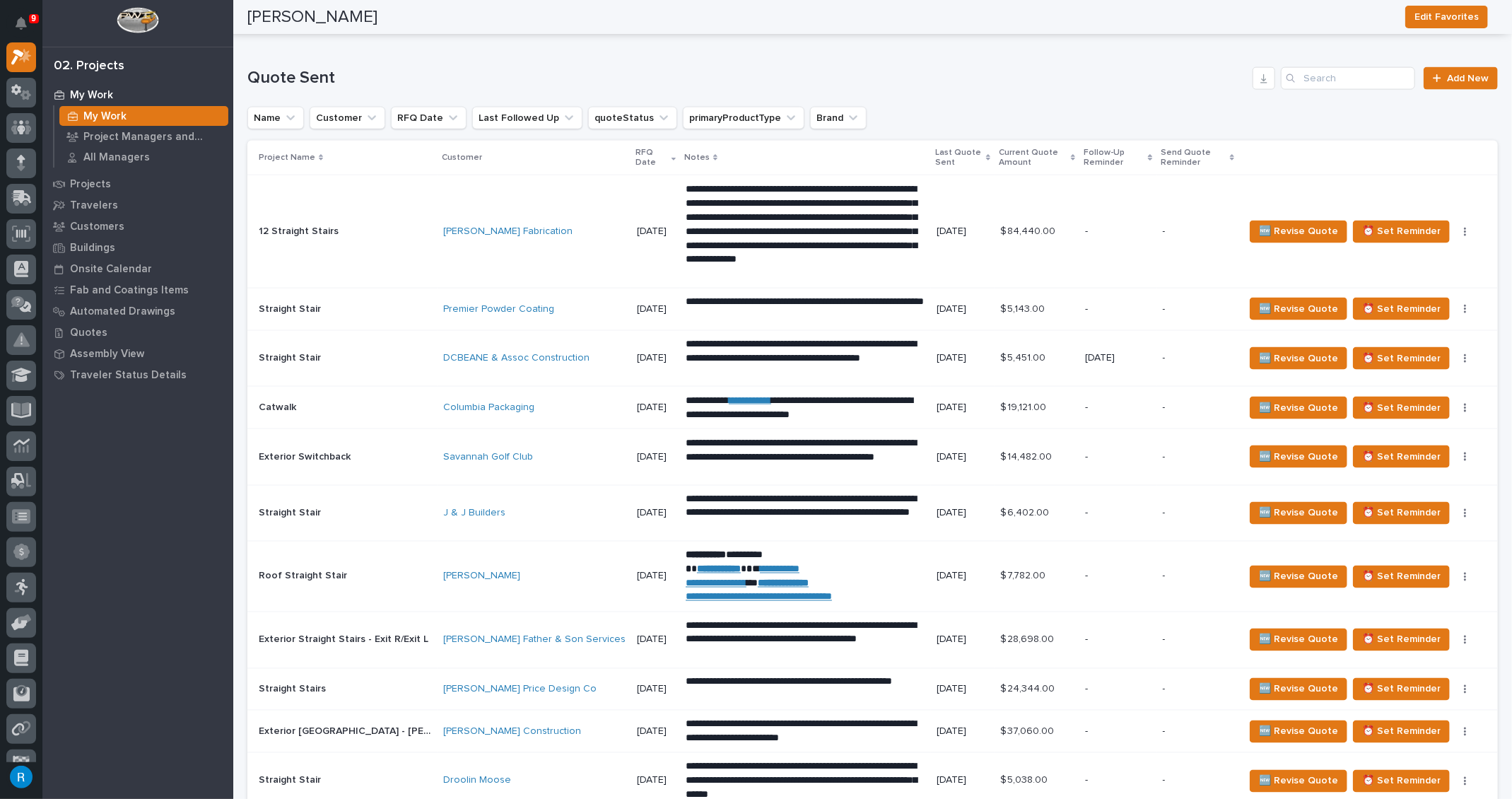
click at [538, 511] on div "J & J Builders" at bounding box center [534, 513] width 182 height 12
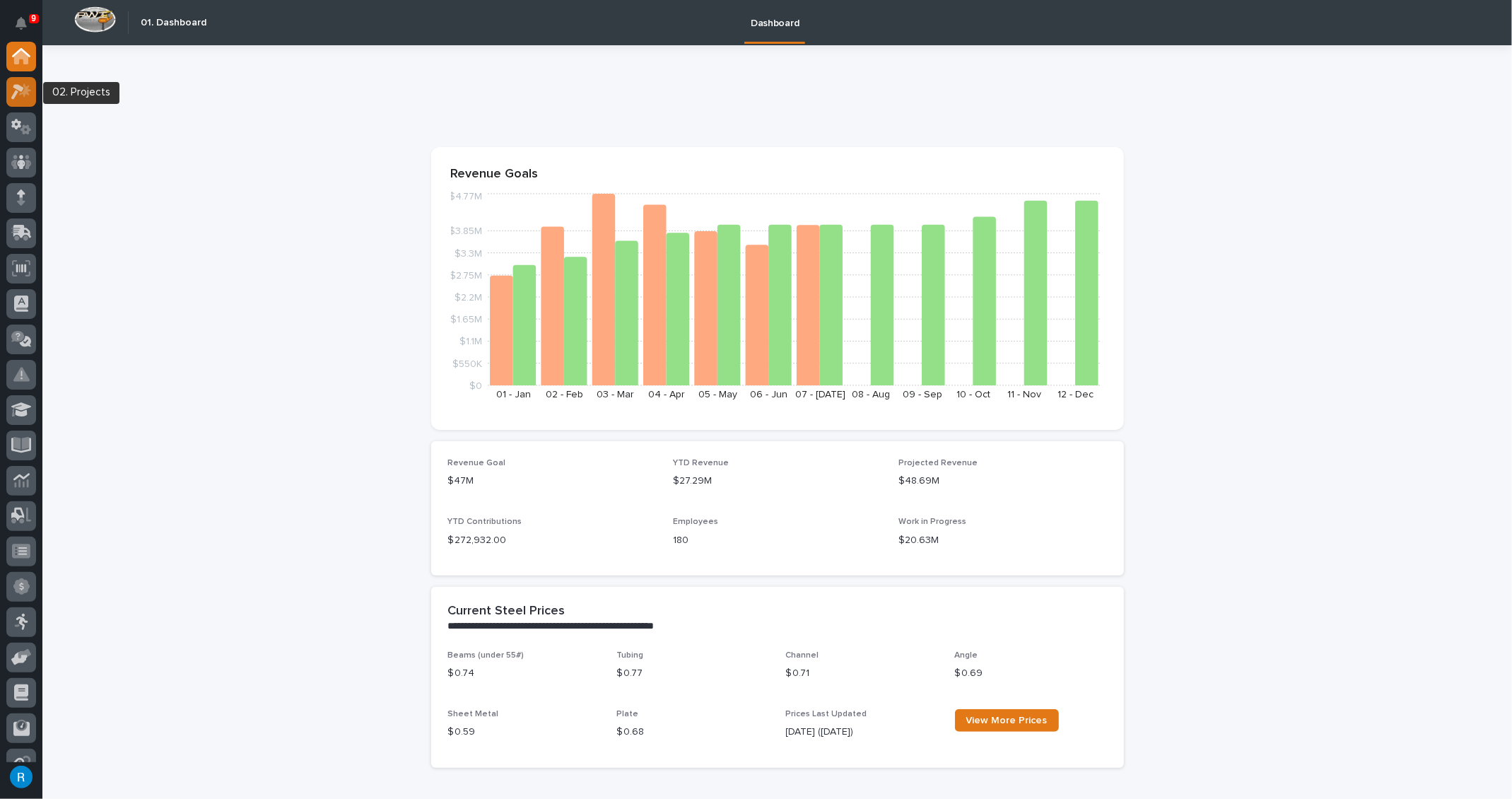
click at [24, 96] on icon at bounding box center [25, 90] width 12 height 14
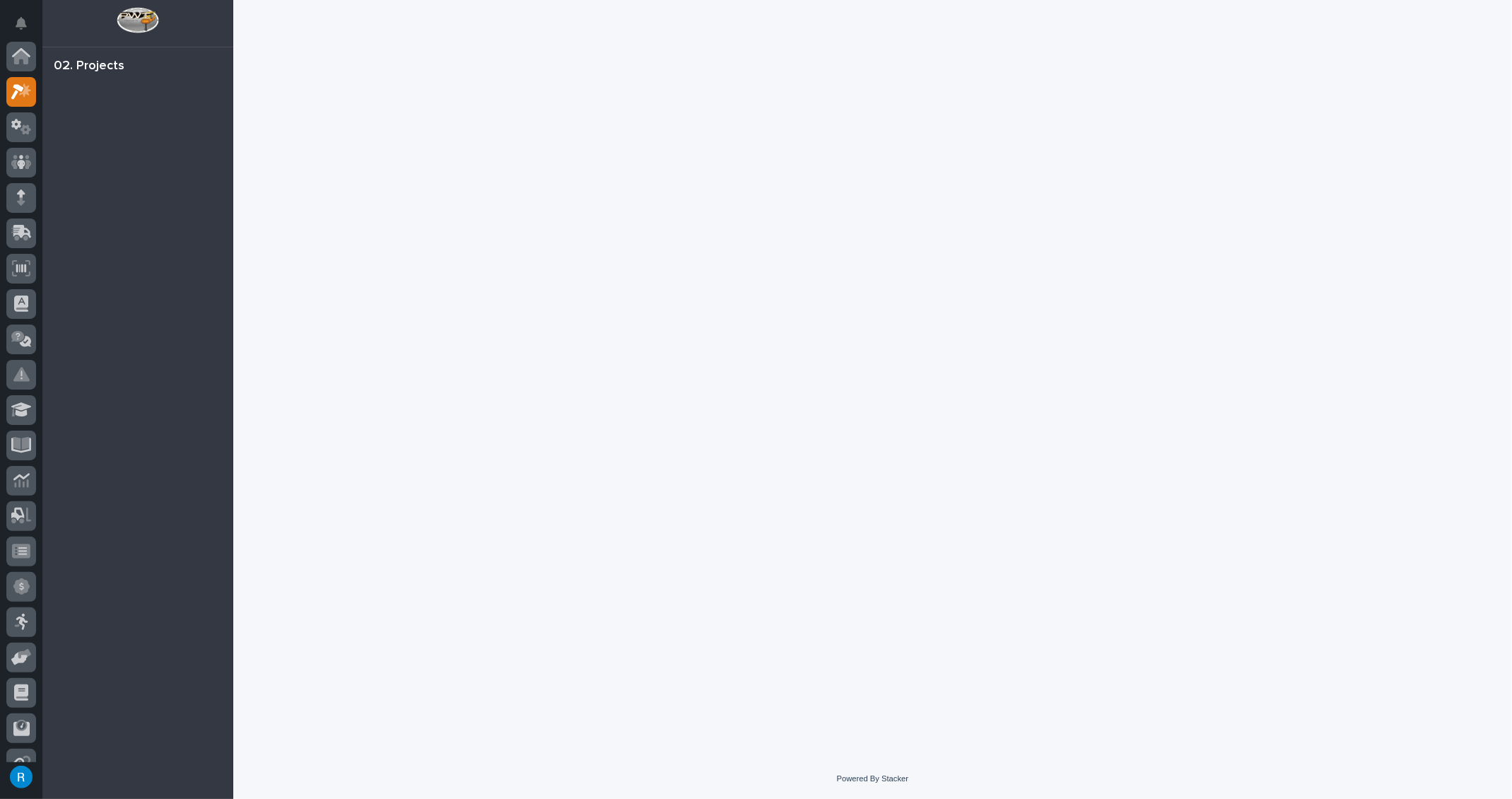
scroll to position [34, 0]
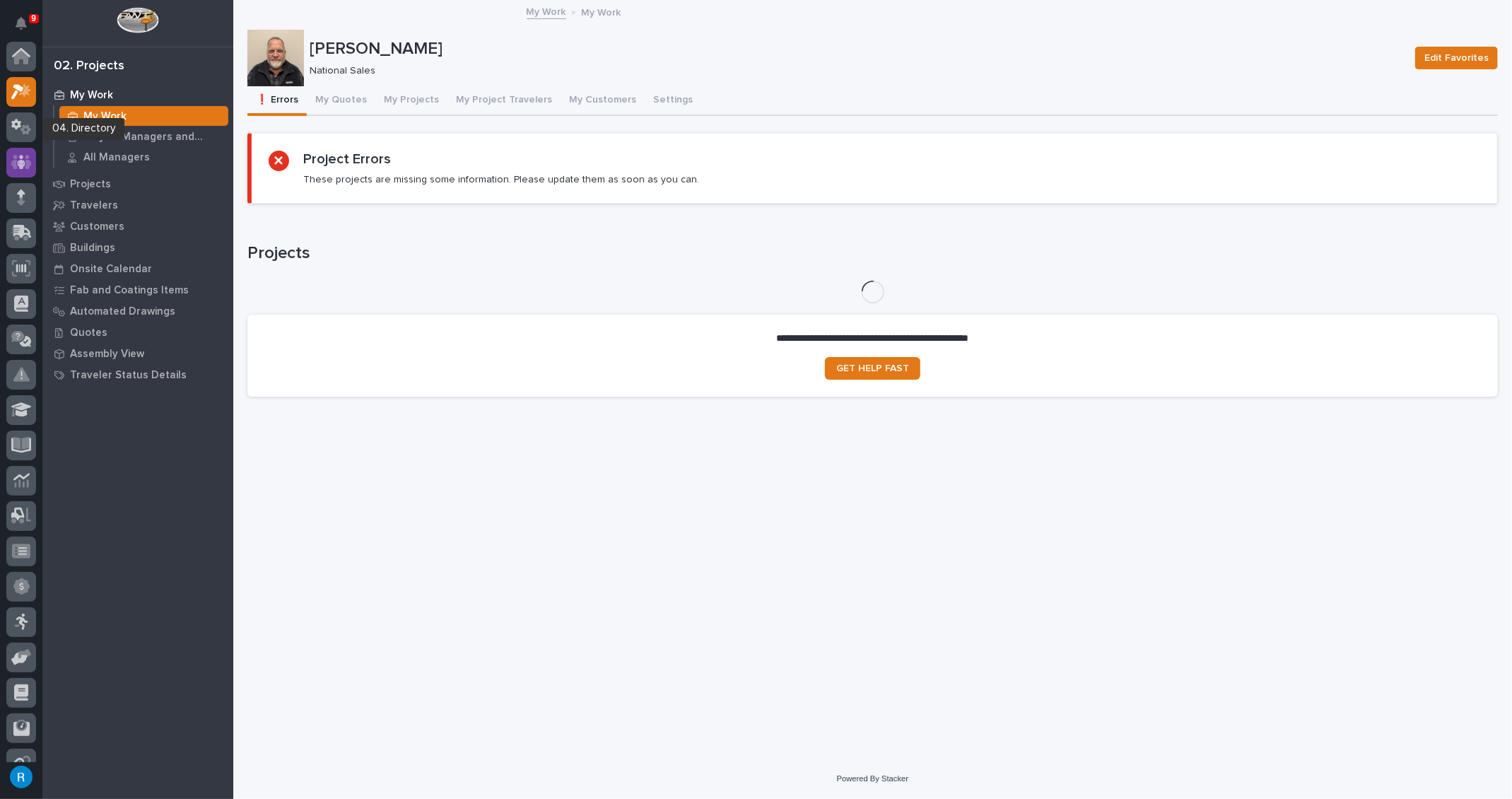
scroll to position [34, 0]
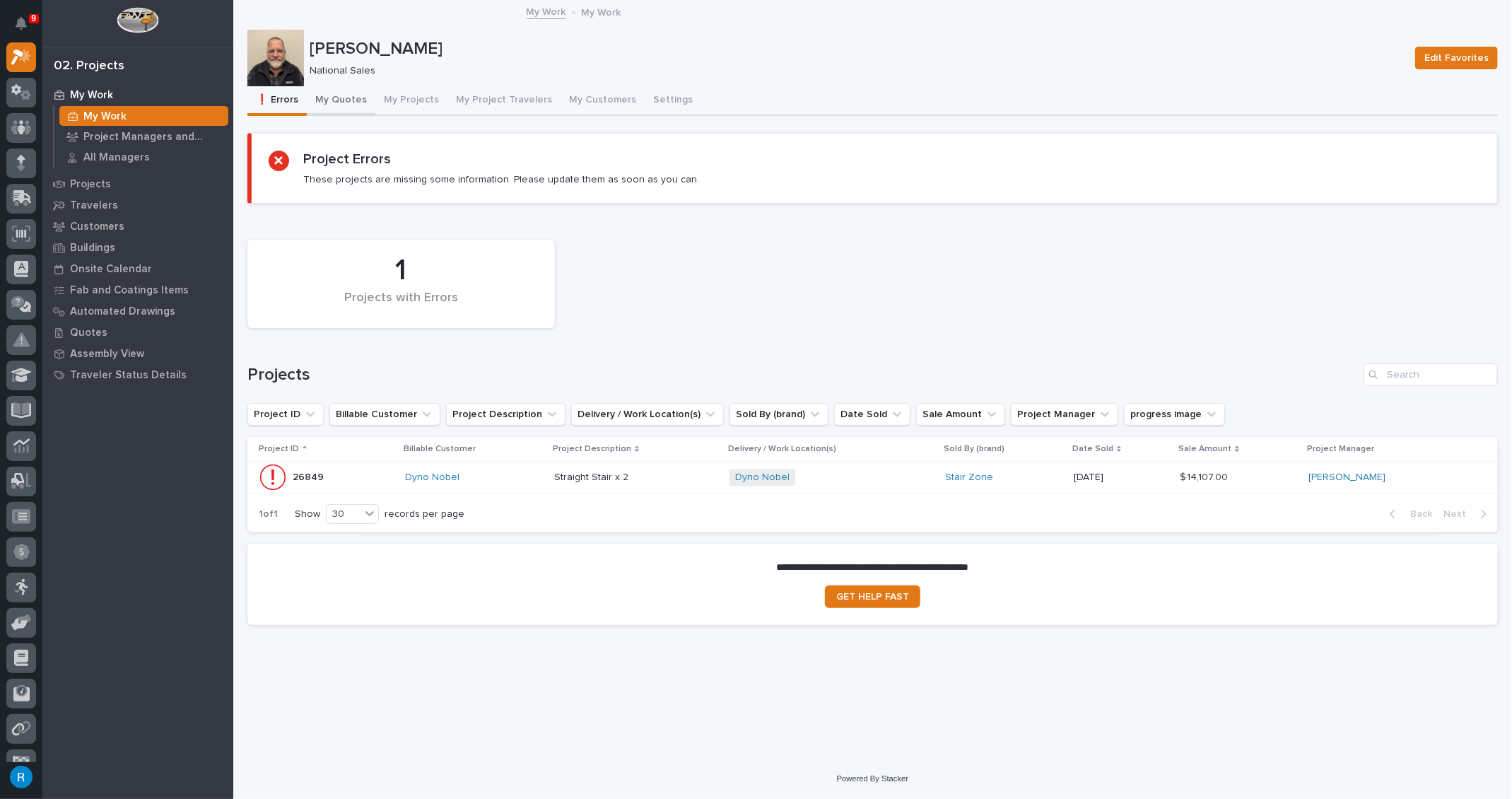
click at [337, 101] on button "My Quotes" at bounding box center [341, 101] width 68 height 29
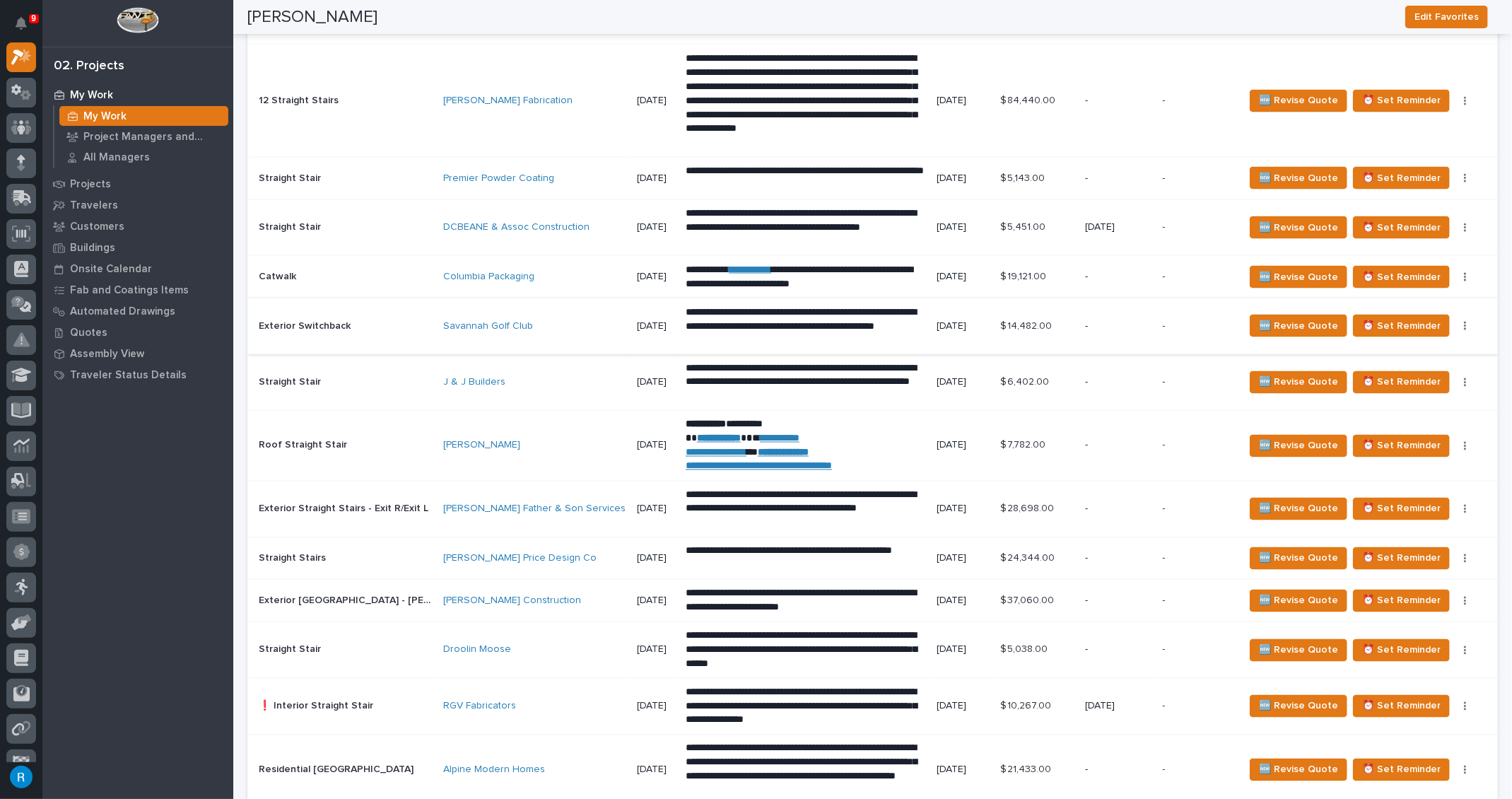
scroll to position [1541, 0]
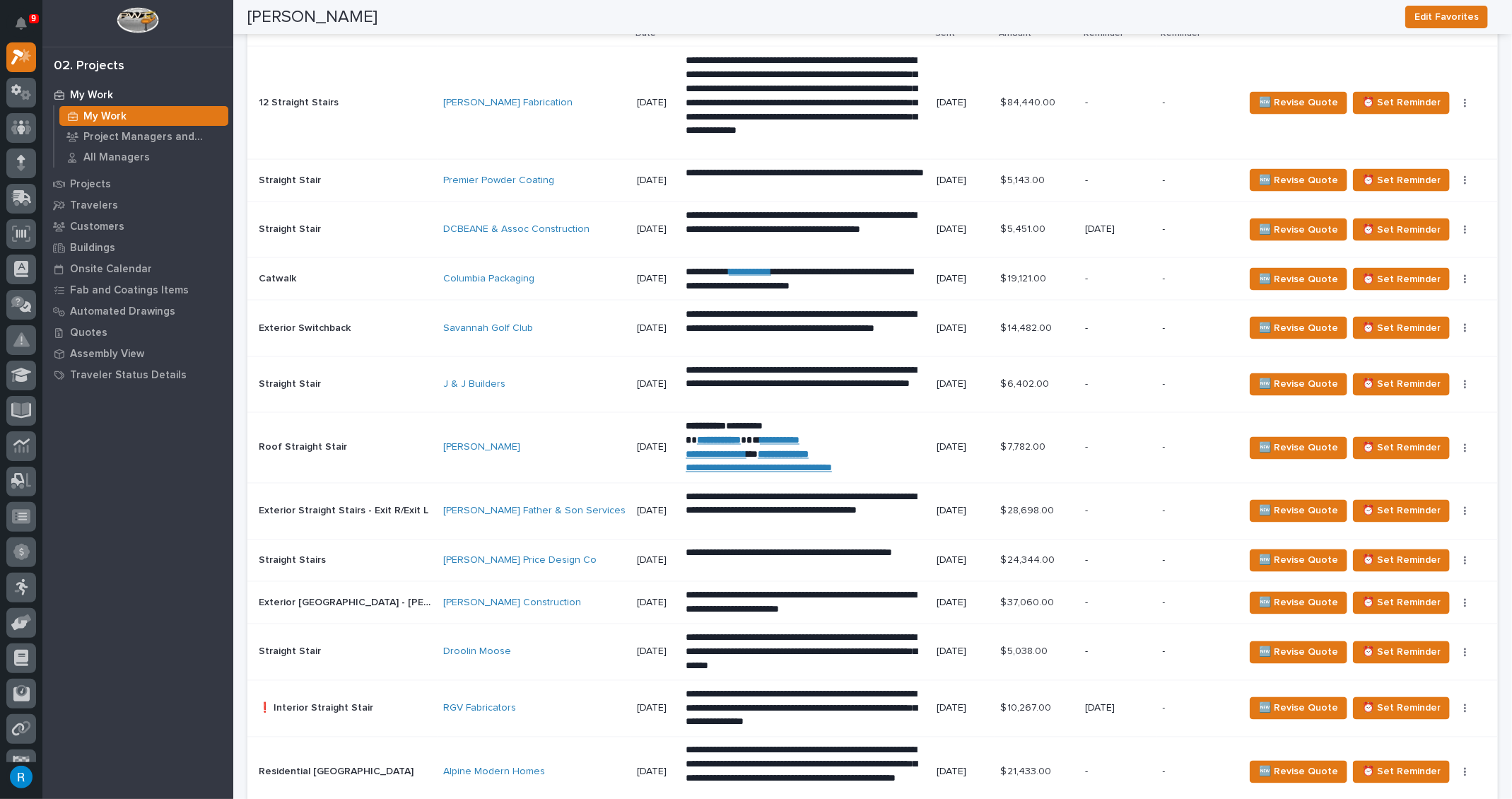
click at [542, 383] on div "J & J Builders" at bounding box center [534, 385] width 182 height 23
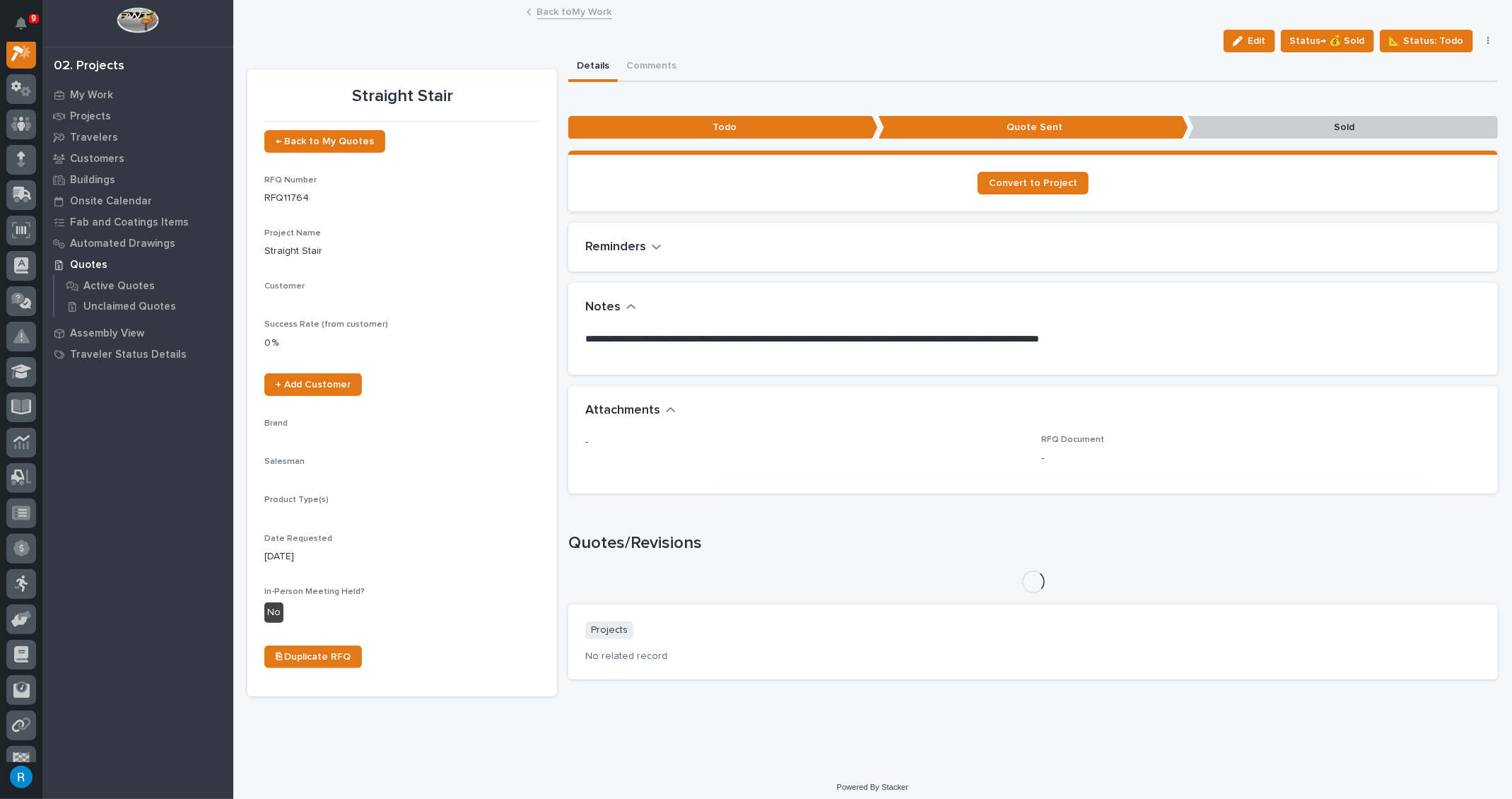
scroll to position [34, 0]
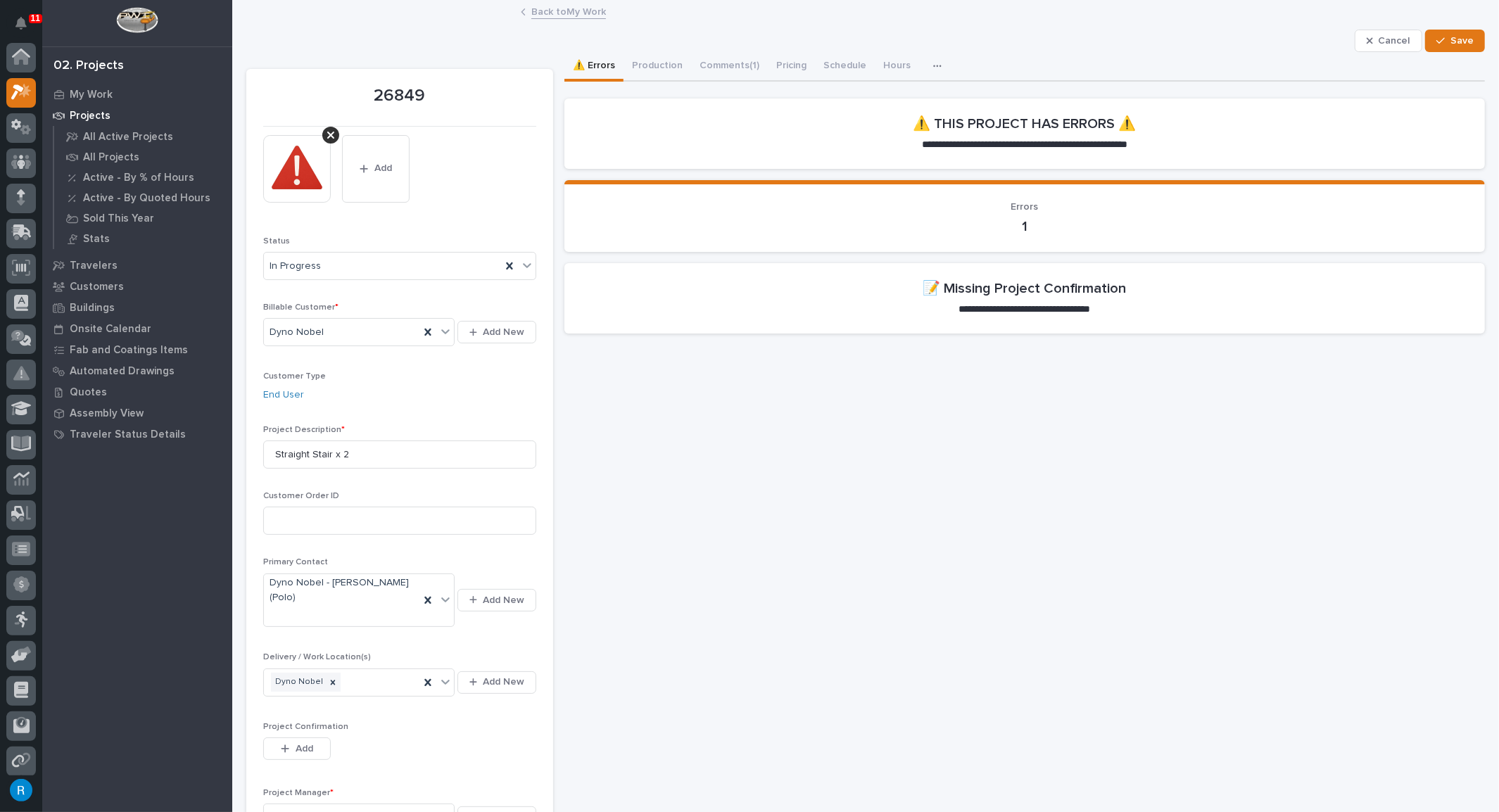
scroll to position [34, 0]
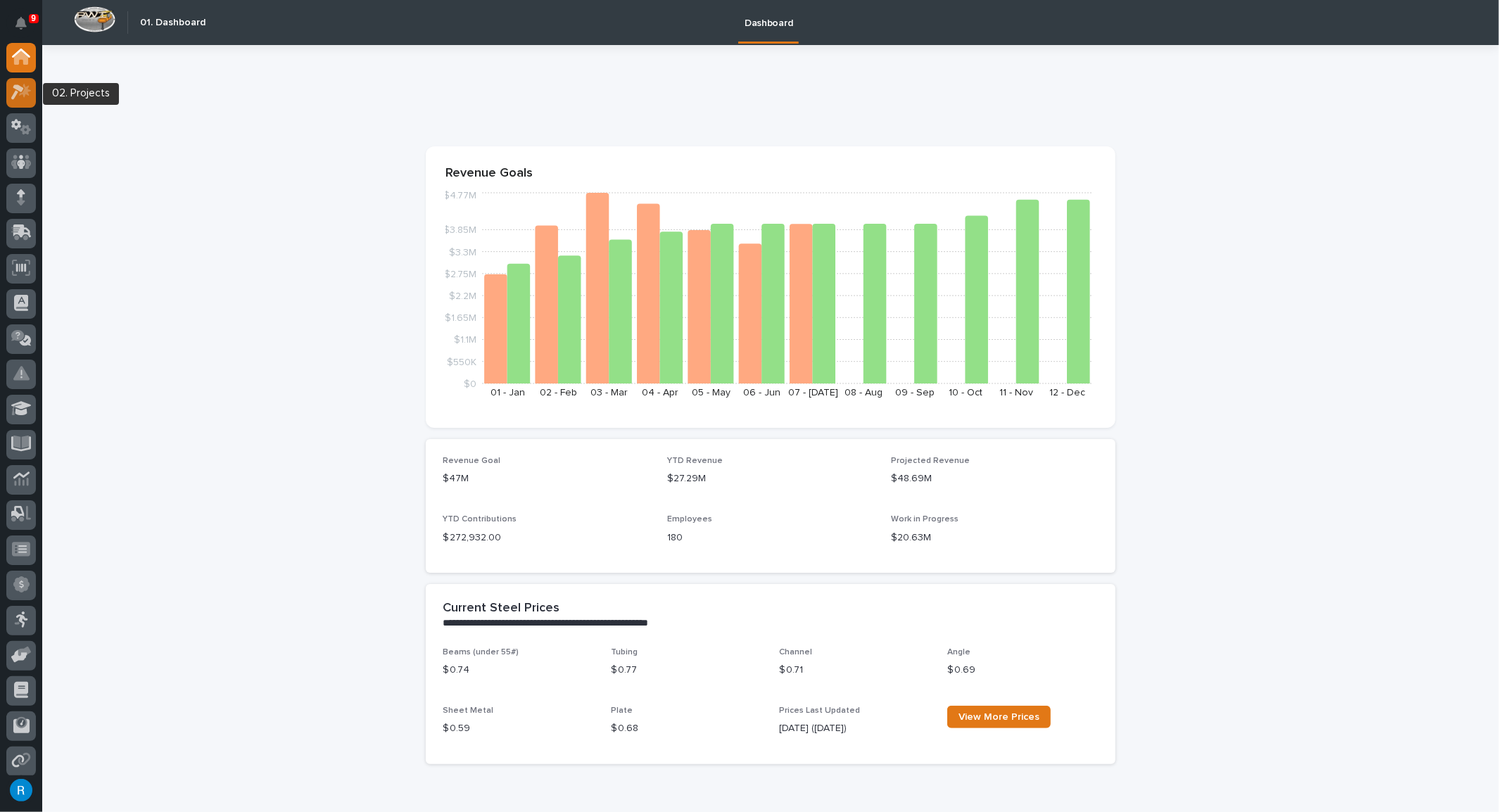
click at [20, 92] on icon at bounding box center [21, 92] width 20 height 17
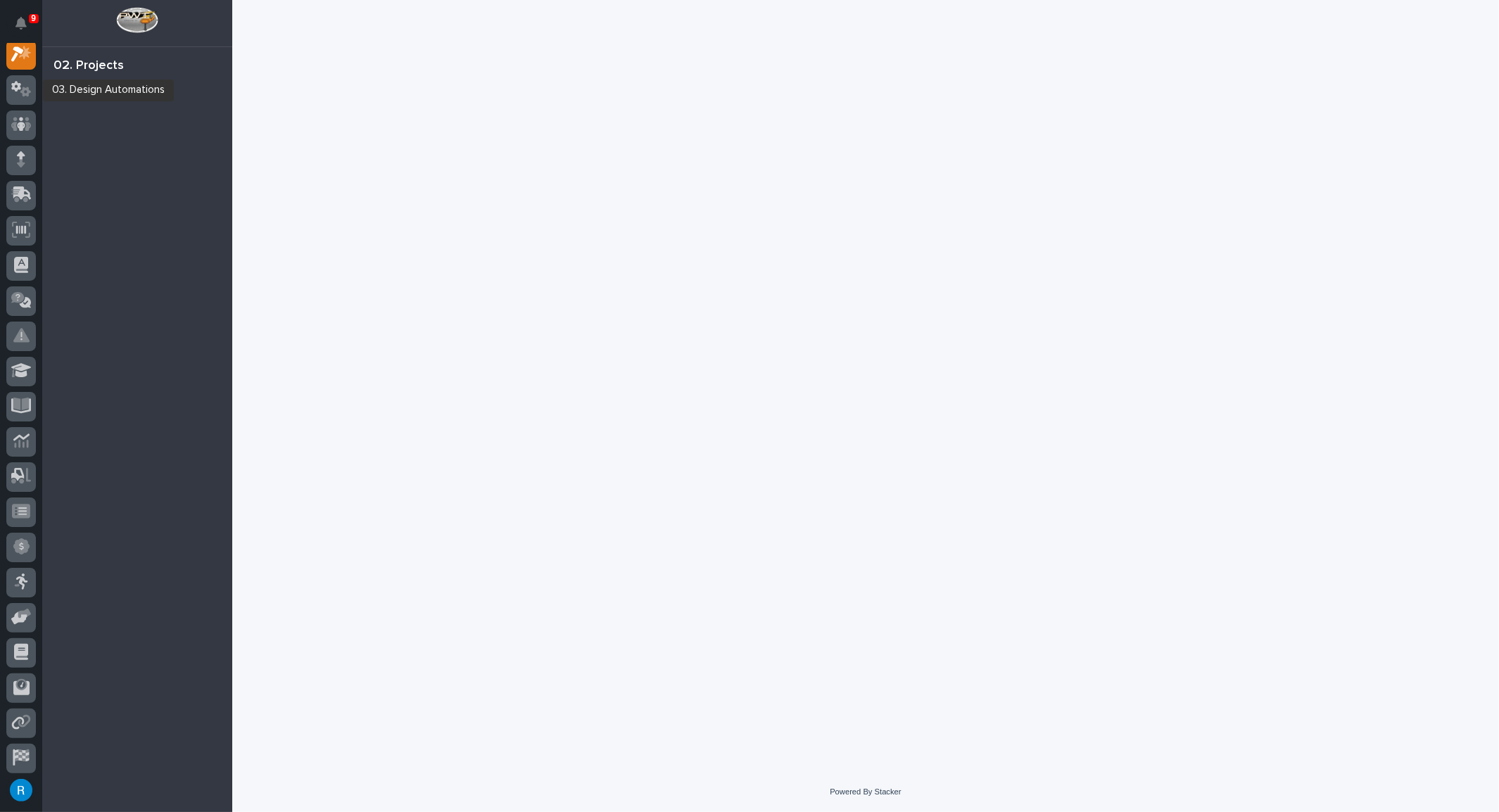
scroll to position [34, 0]
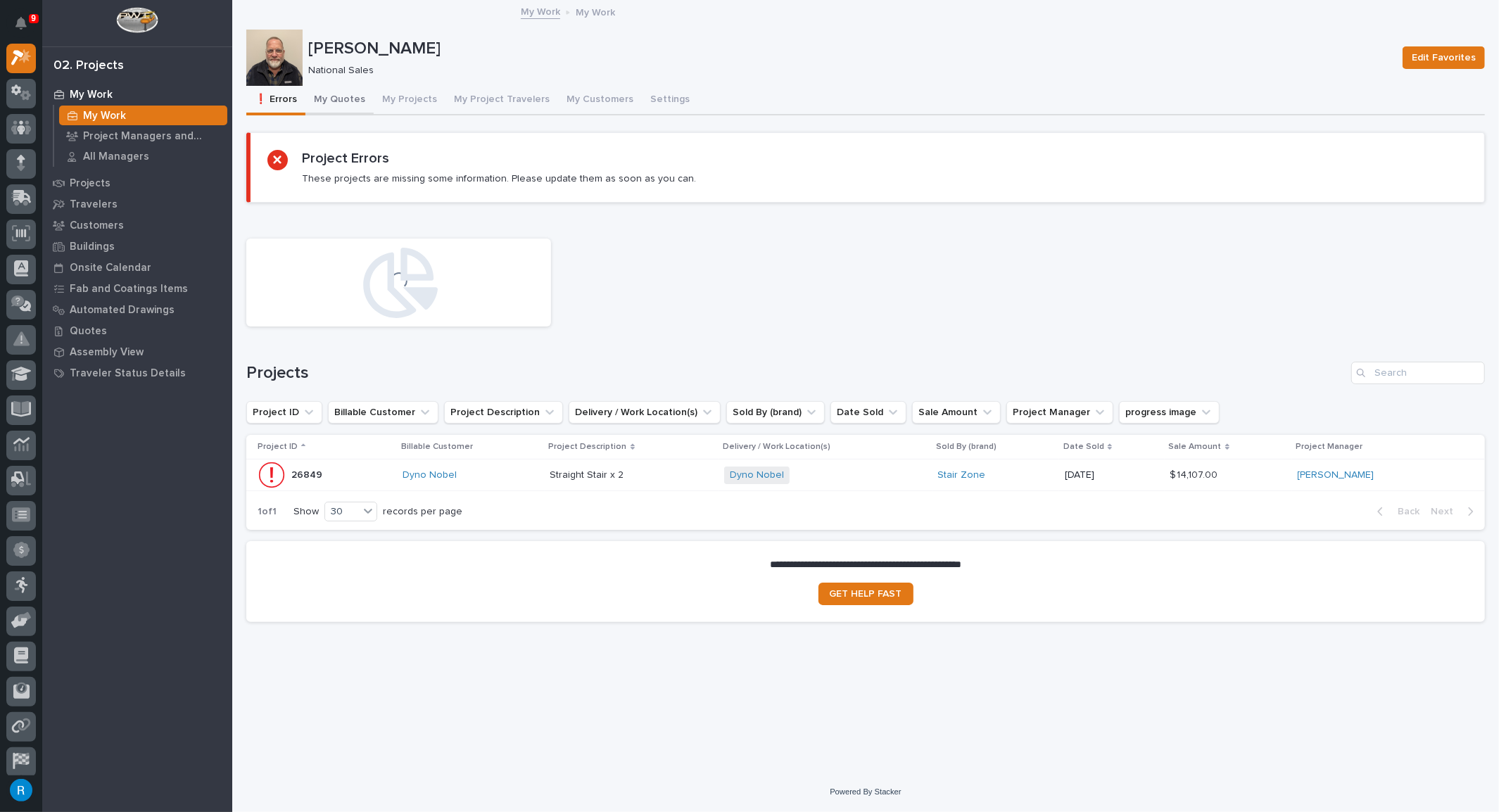
click at [335, 100] on button "My Quotes" at bounding box center [340, 100] width 68 height 29
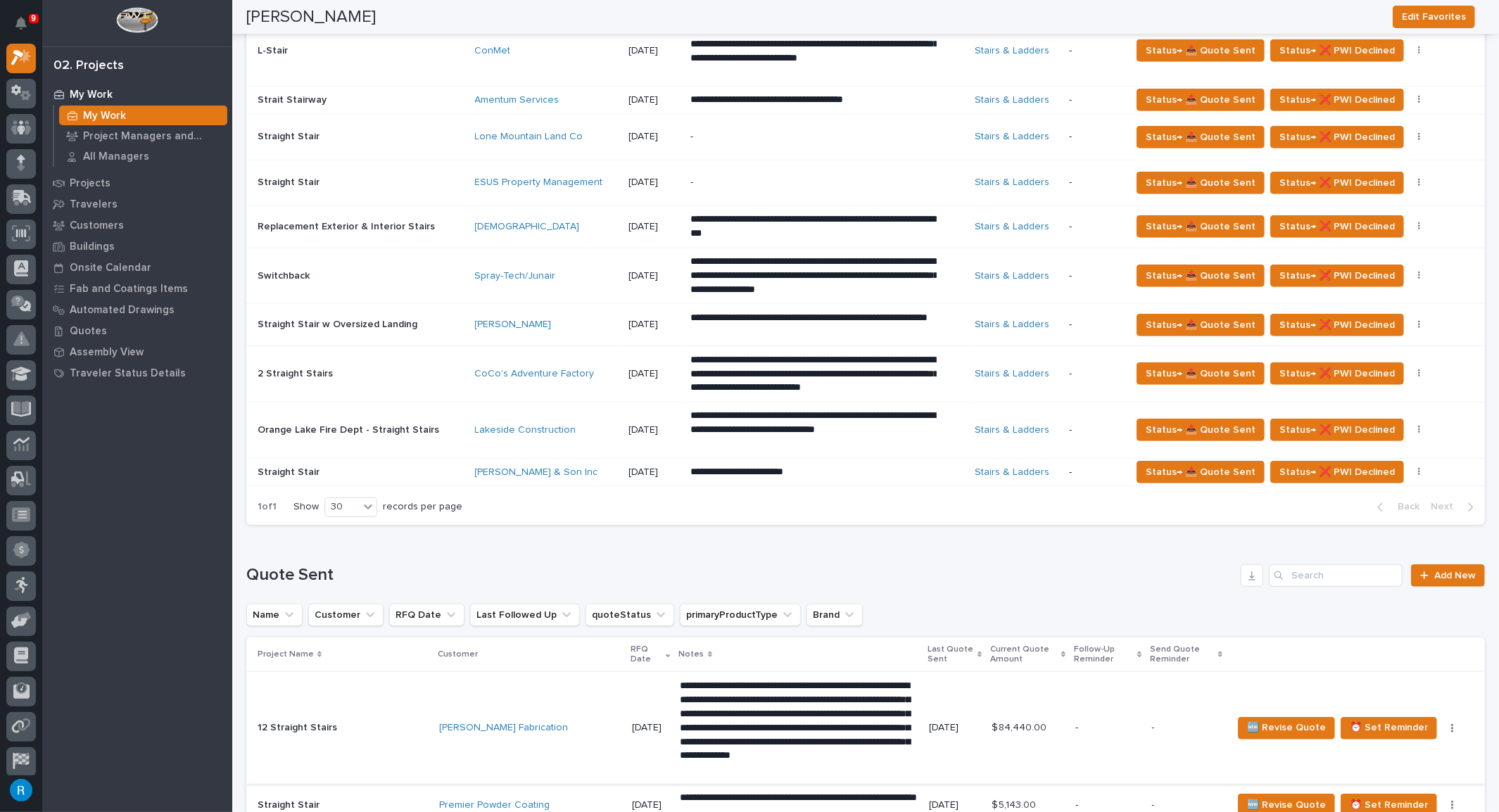
scroll to position [703, 0]
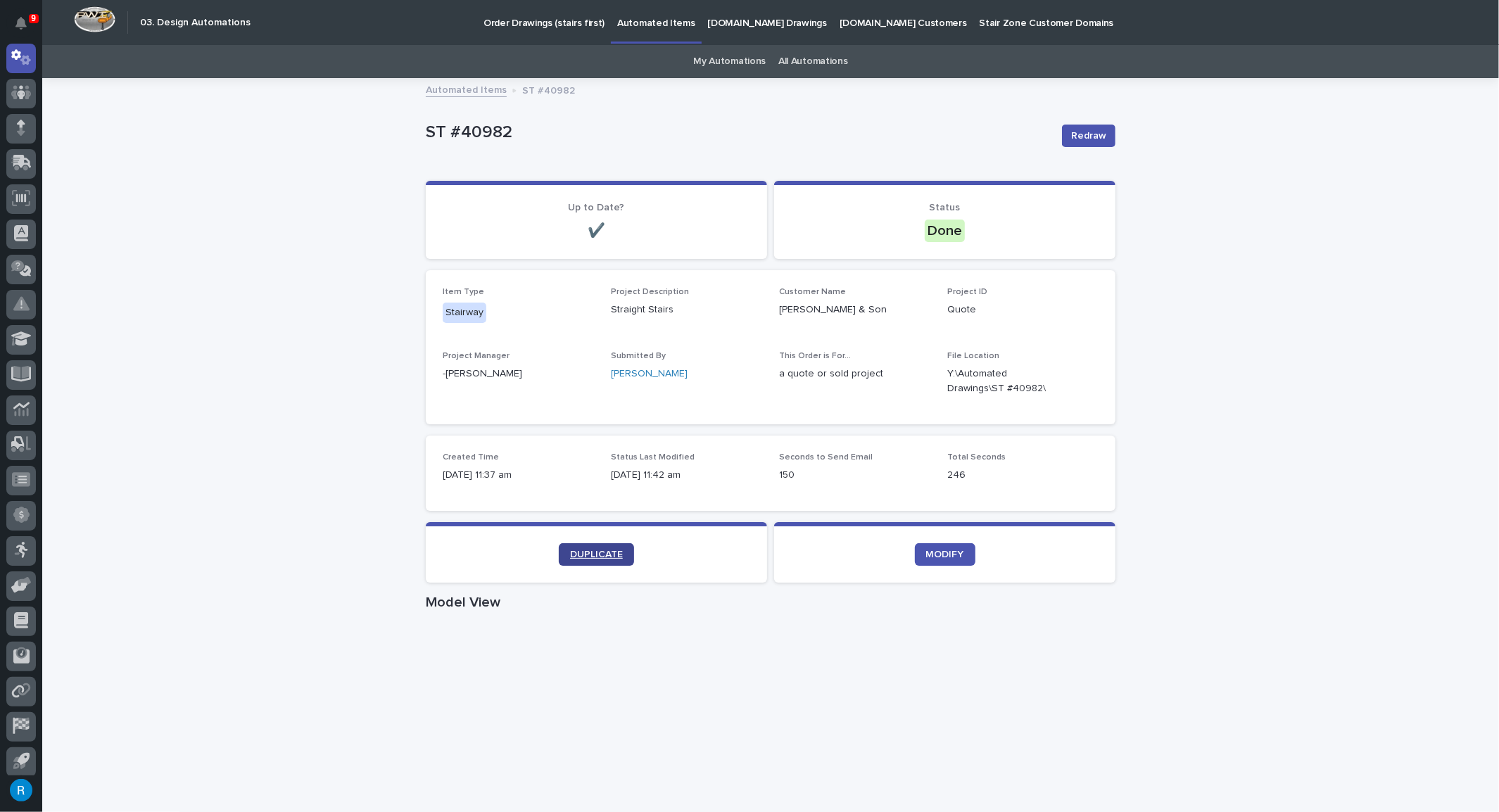
click at [585, 555] on span "DUPLICATE" at bounding box center [596, 554] width 53 height 10
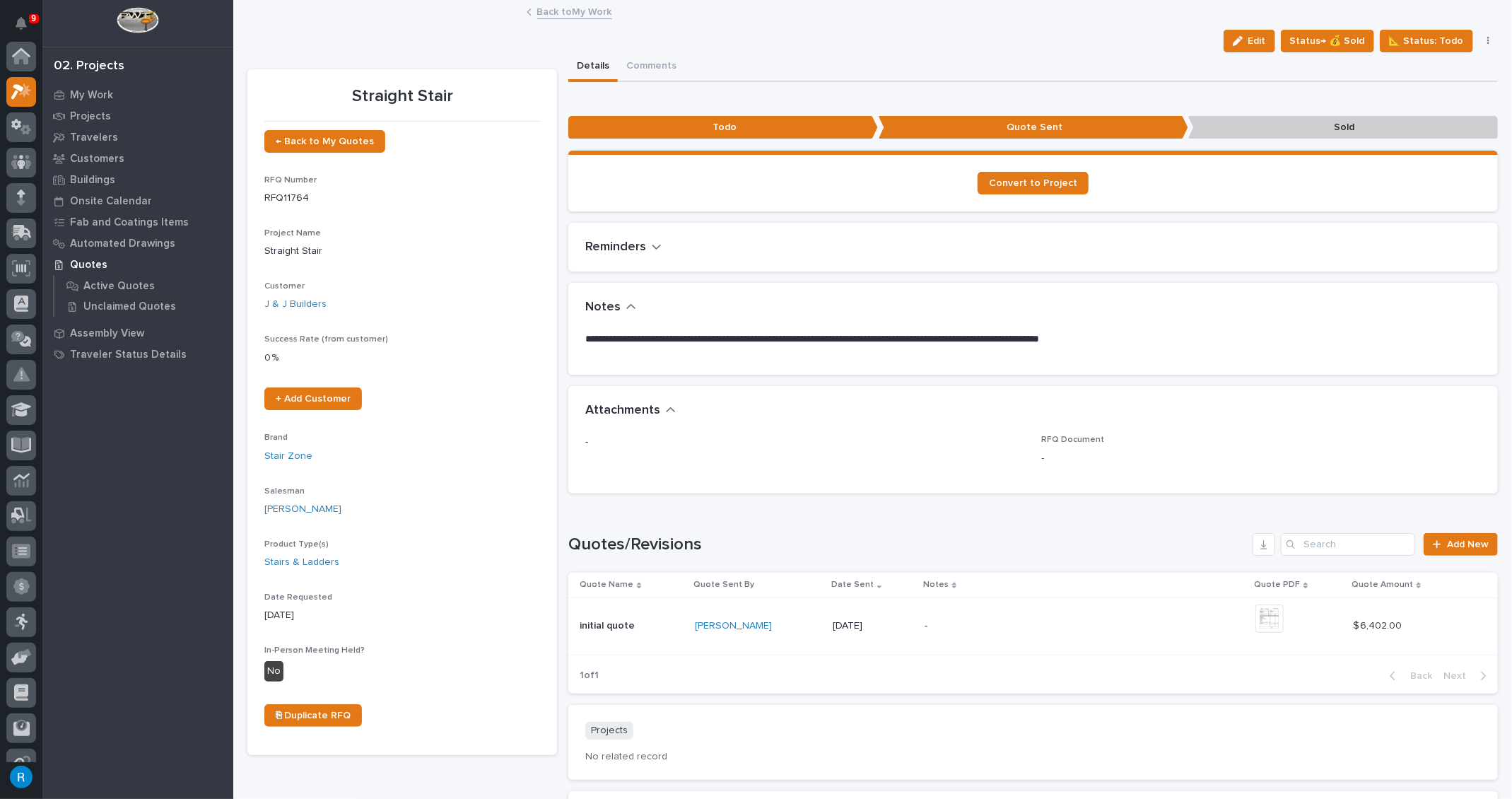
scroll to position [34, 0]
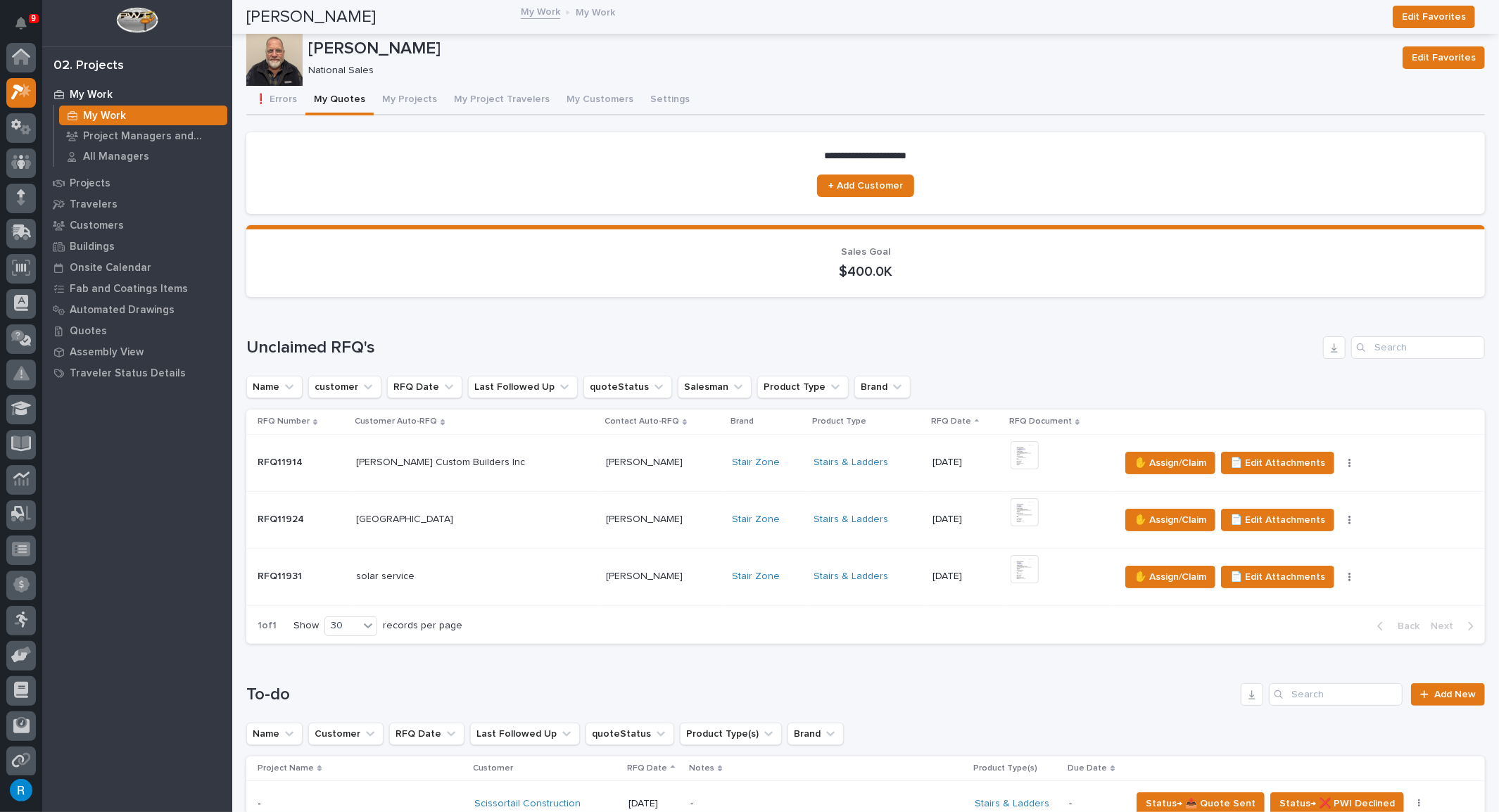
scroll to position [34, 0]
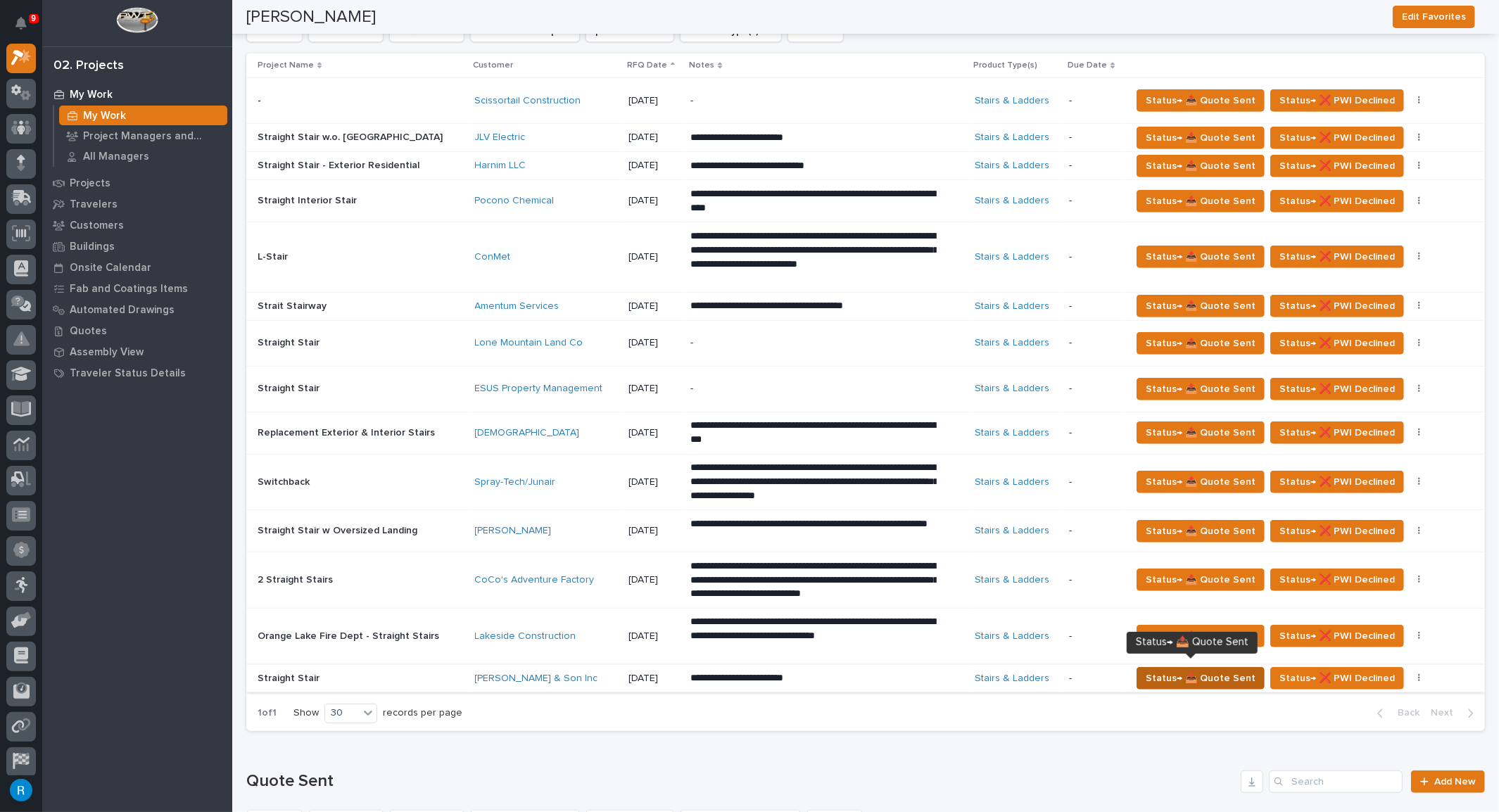
click at [1232, 674] on span "Status→ 📤 Quote Sent" at bounding box center [1201, 678] width 110 height 17
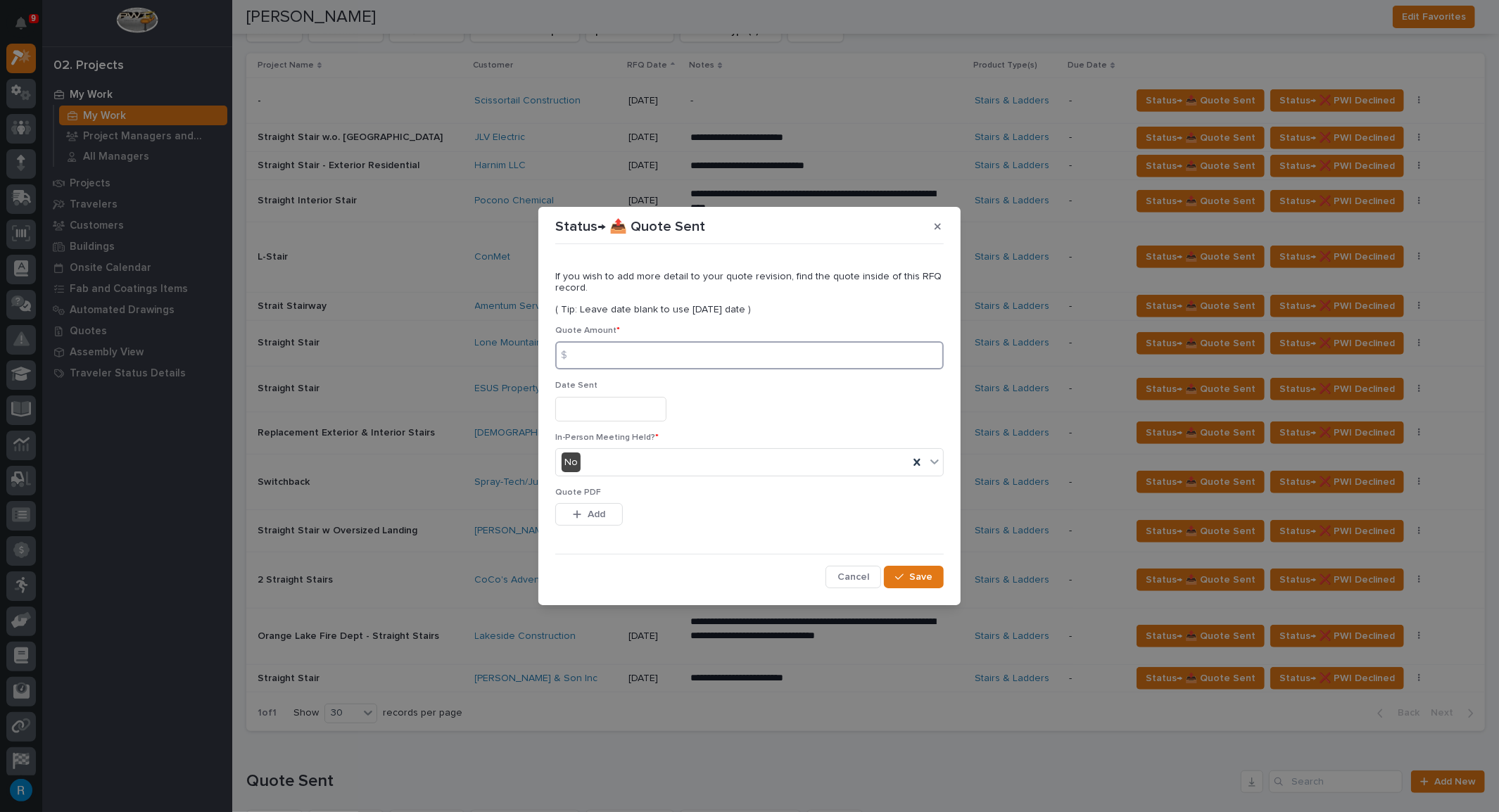
click at [584, 354] on input at bounding box center [749, 355] width 389 height 28
type input "7917.00"
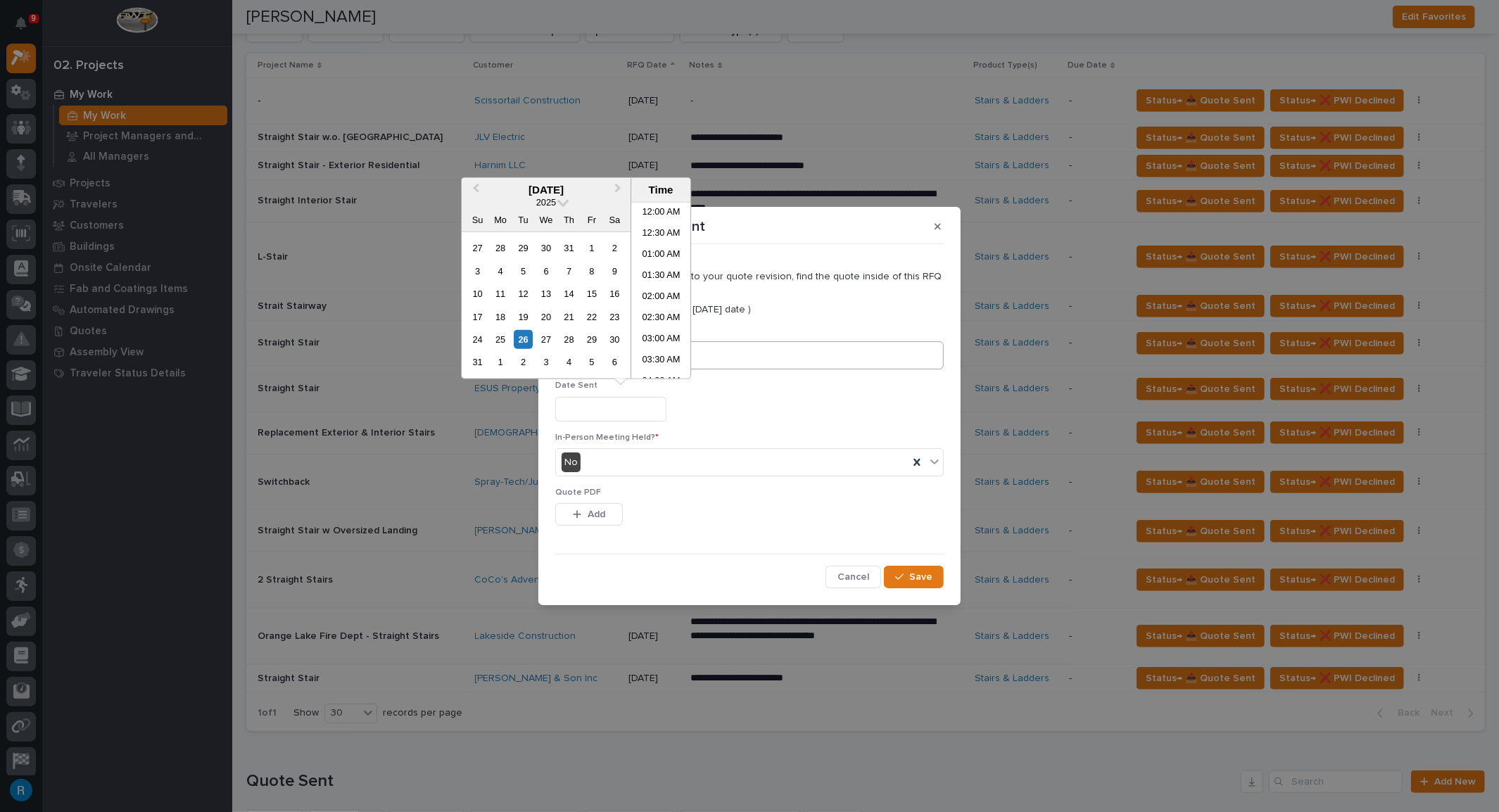
scroll to position [535, 0]
click at [517, 342] on div "26" at bounding box center [524, 340] width 19 height 19
type input "**********"
click at [593, 519] on span "Add" at bounding box center [596, 514] width 18 height 13
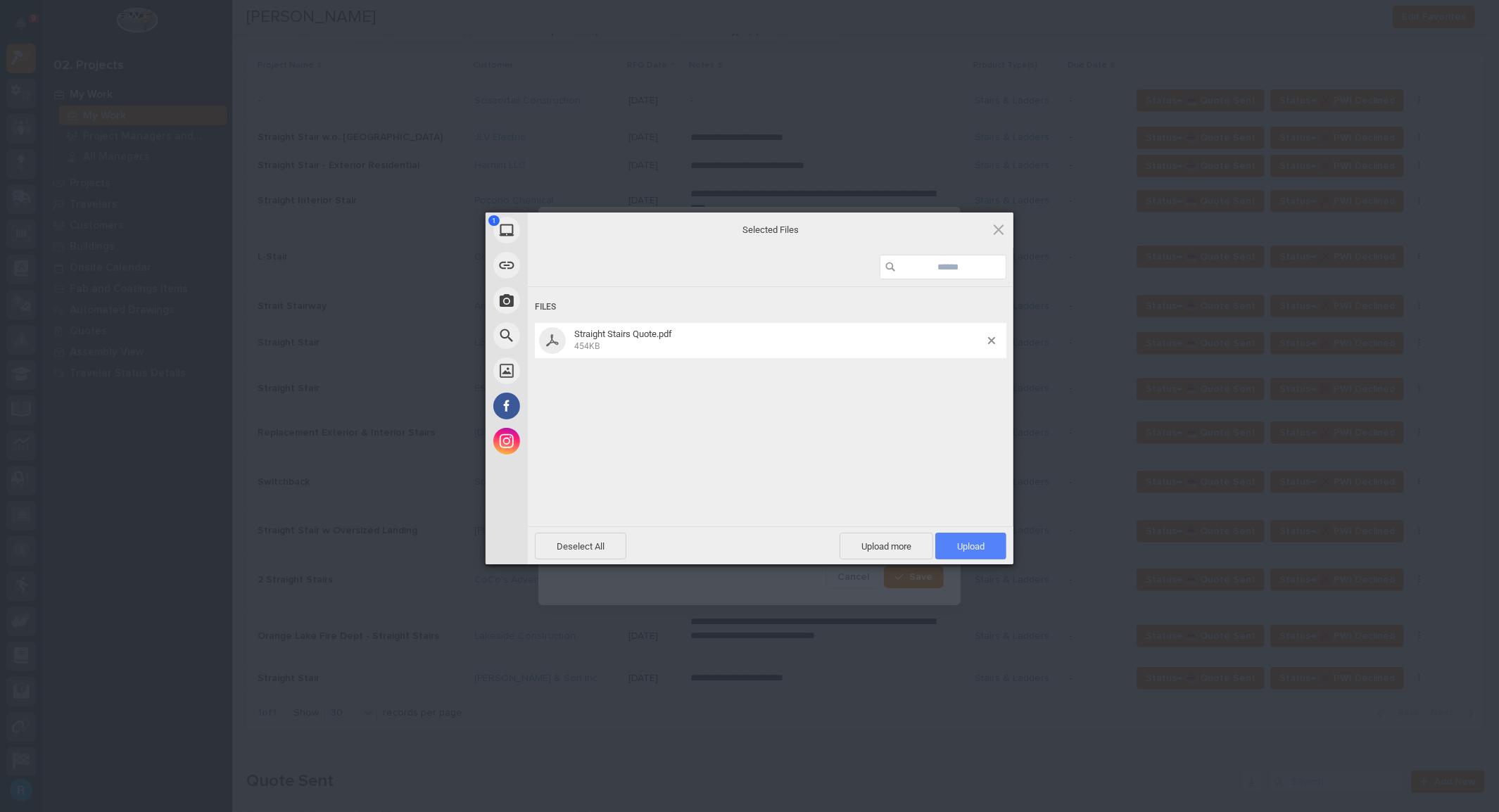
click at [960, 544] on span "Upload 1" at bounding box center [971, 546] width 27 height 11
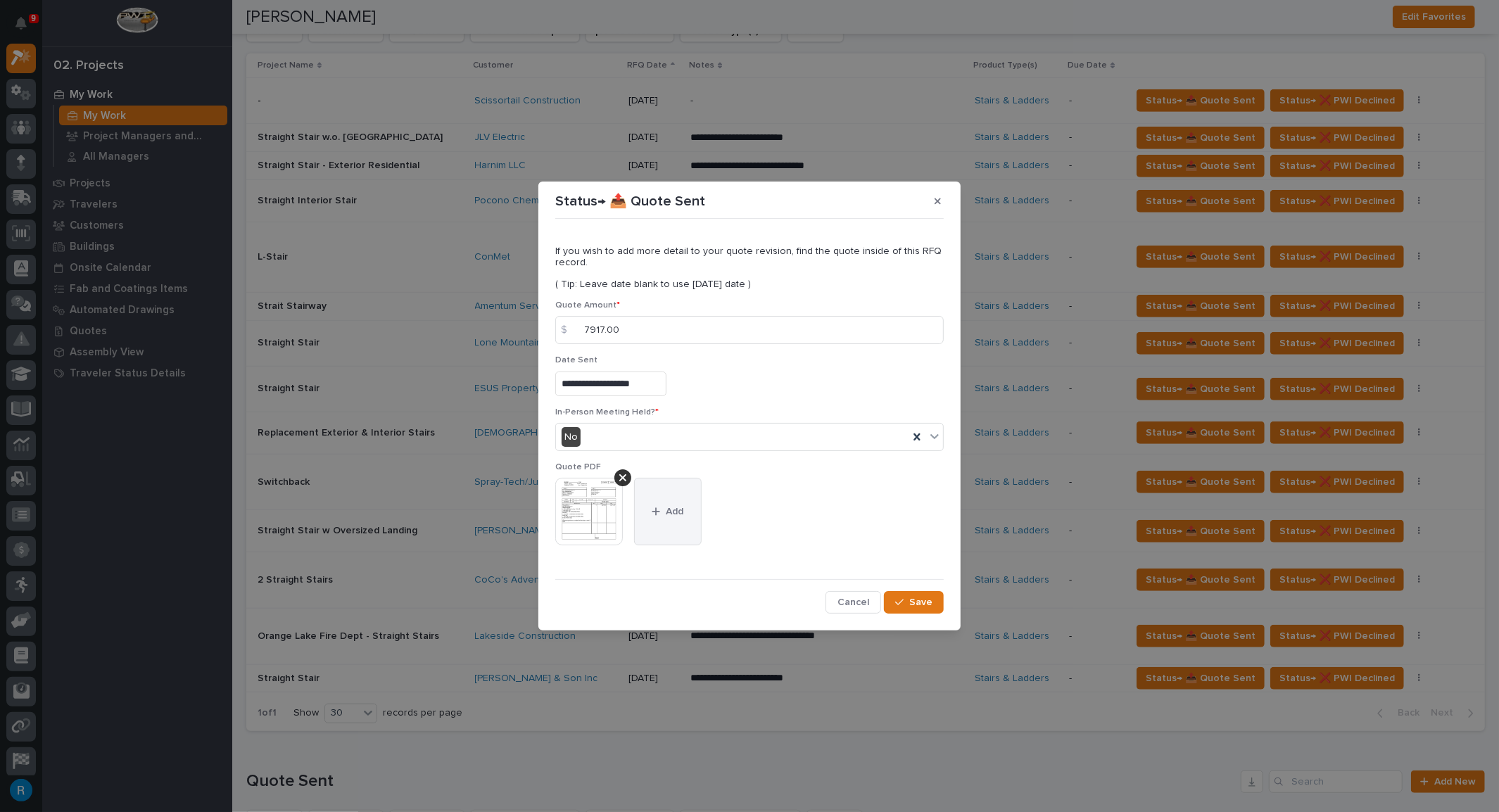
click at [679, 512] on span "Add" at bounding box center [675, 511] width 18 height 13
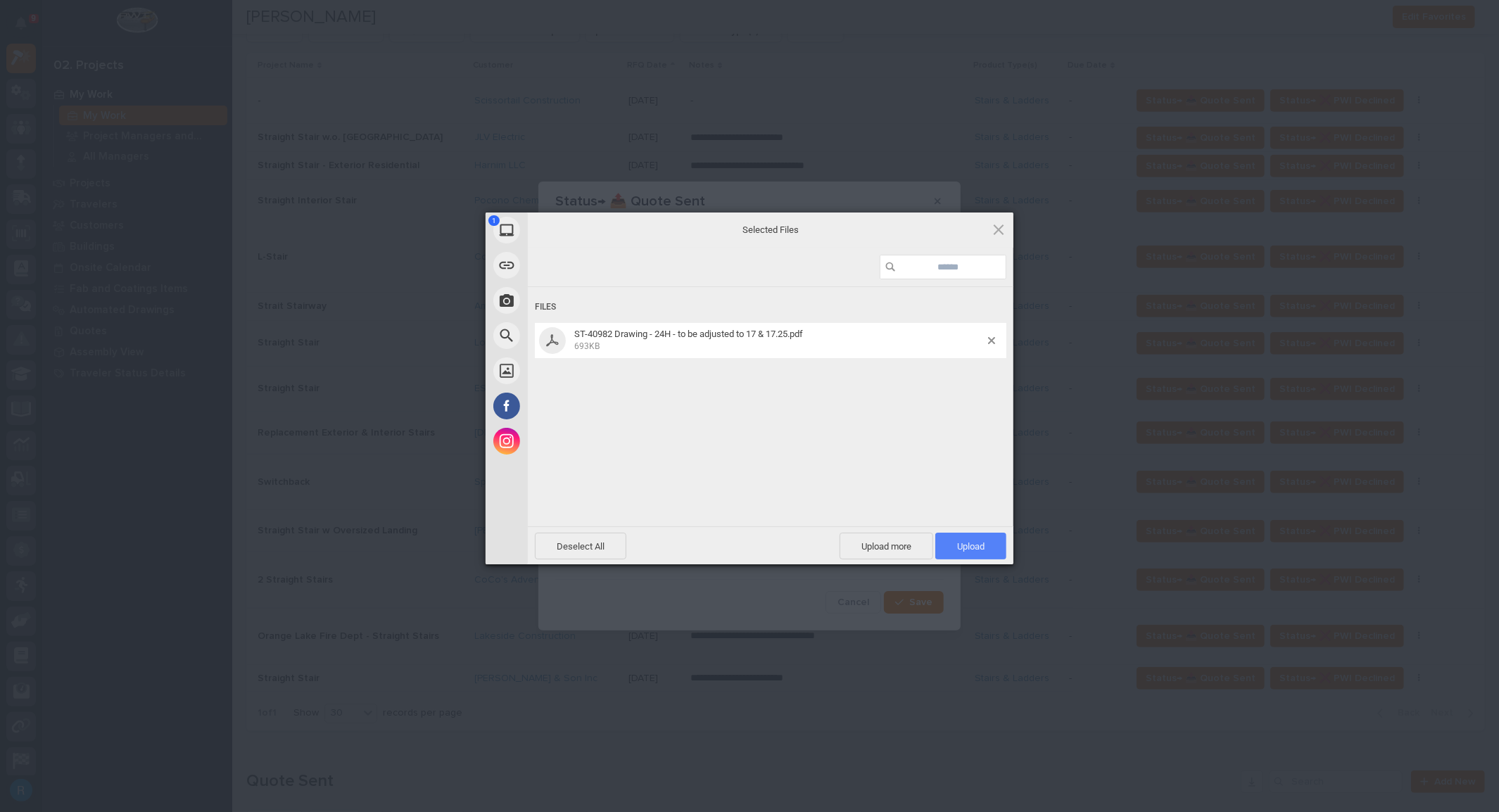
click at [971, 541] on span "Upload 1" at bounding box center [971, 546] width 27 height 11
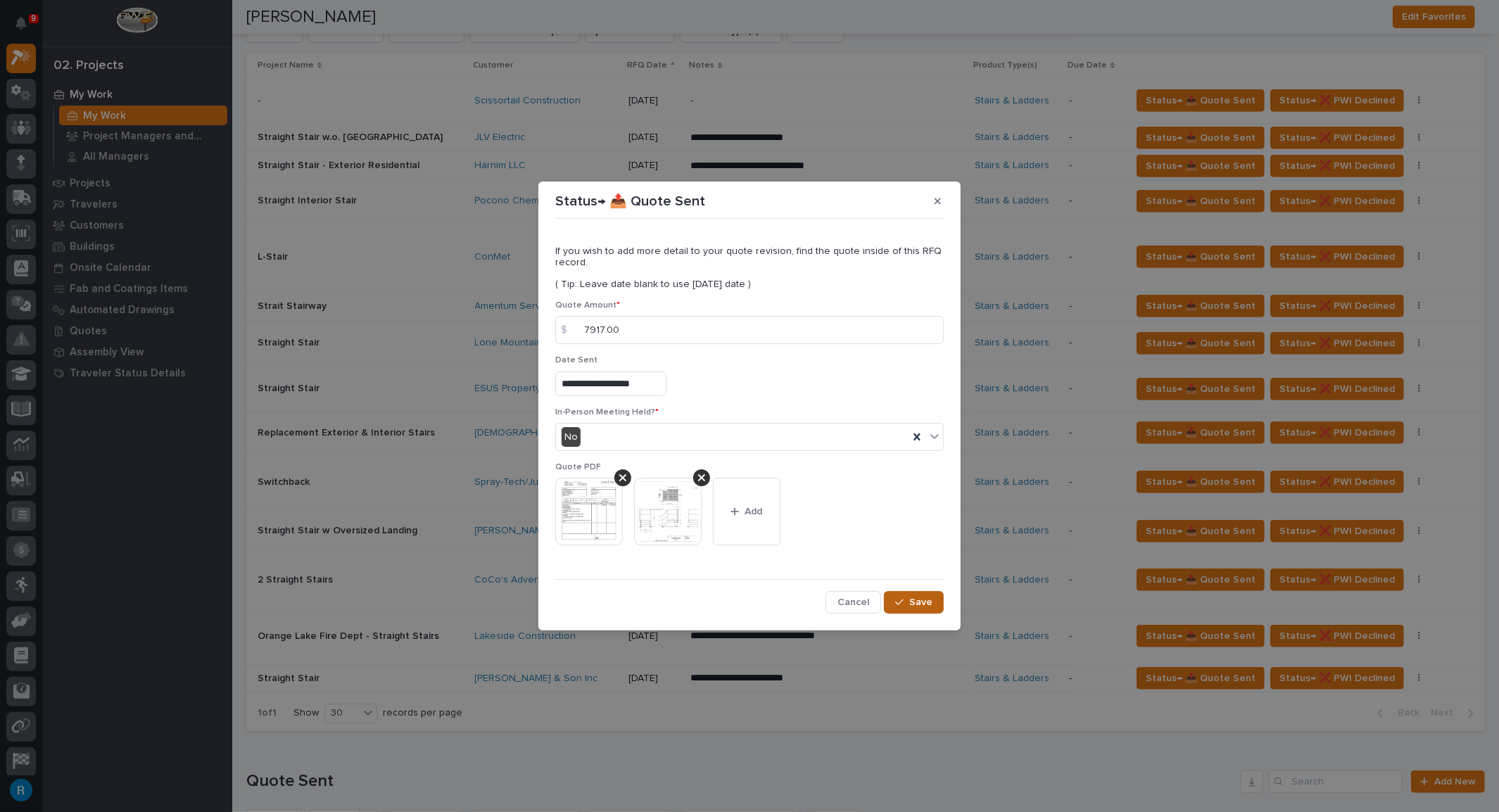
click at [920, 605] on span "Save" at bounding box center [921, 602] width 23 height 13
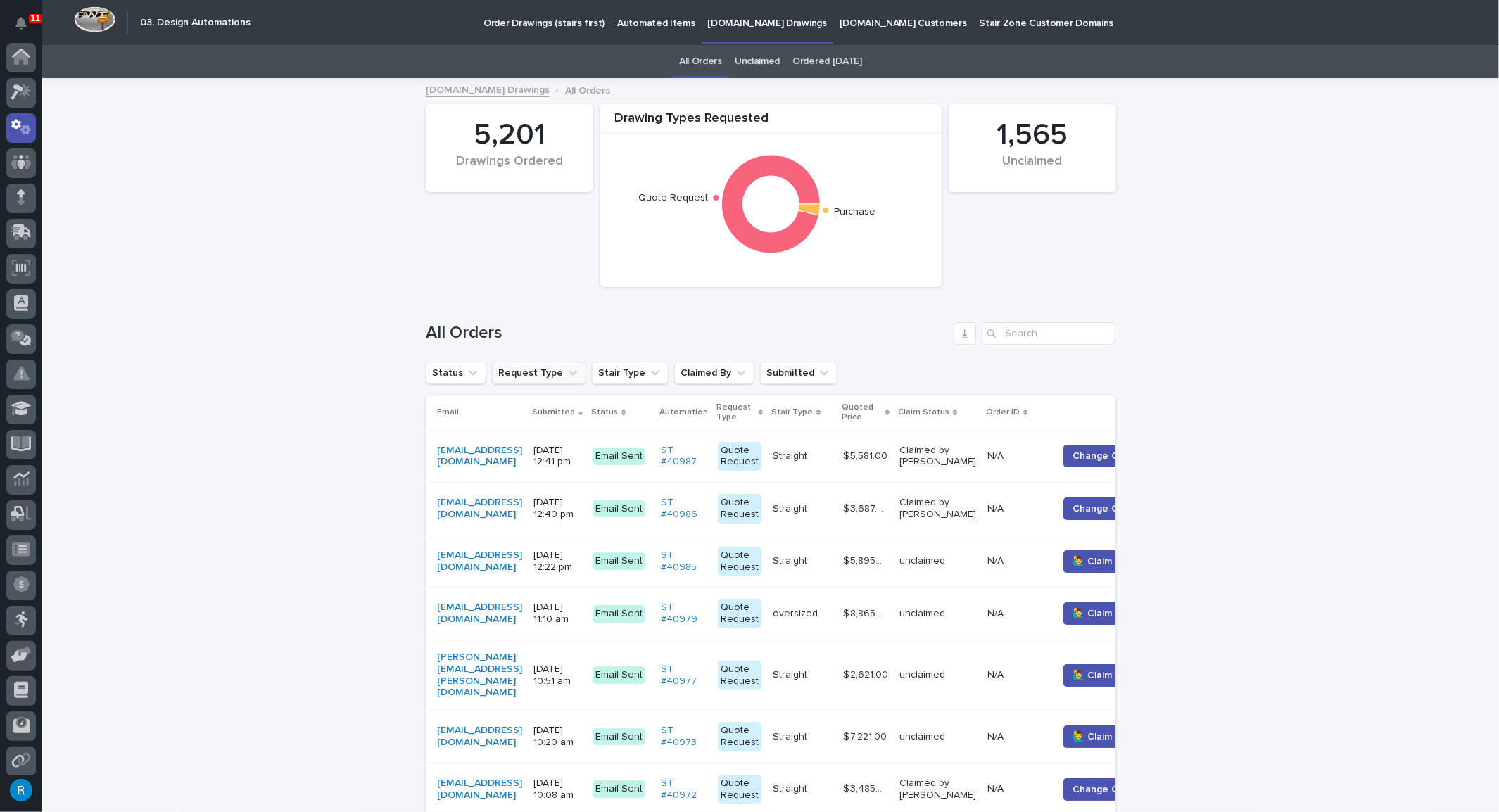
scroll to position [70, 0]
